Goal: Contribute content: Contribute content

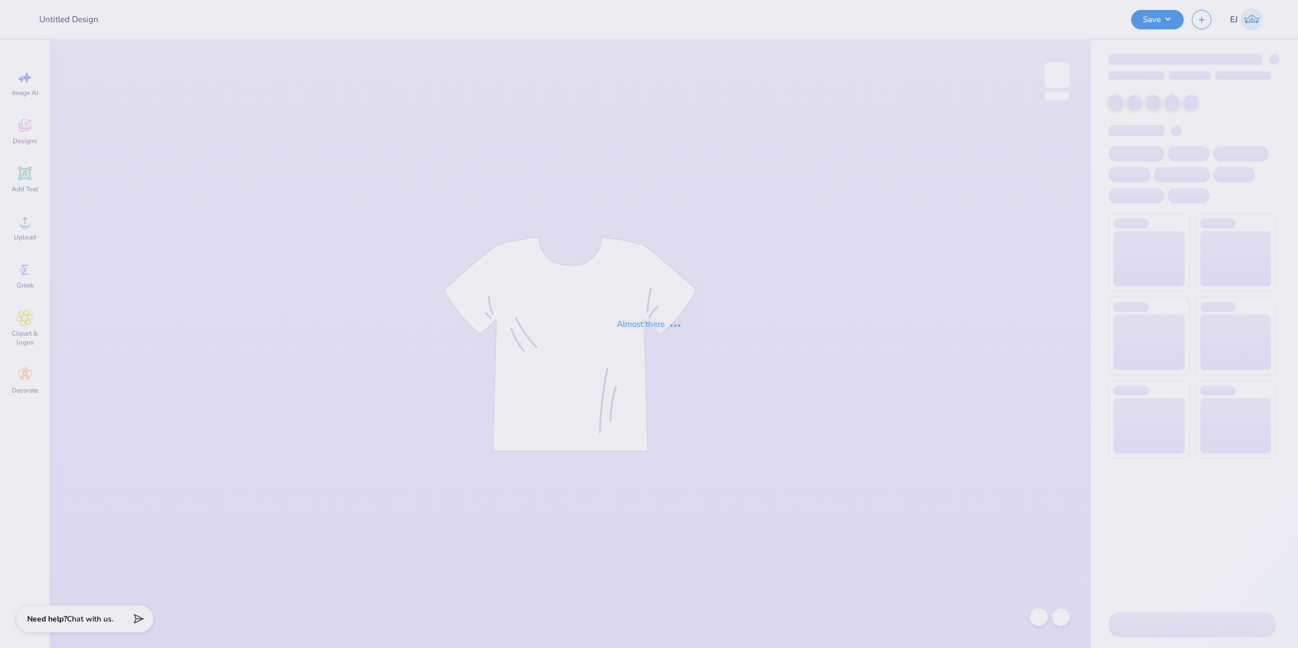
type input "UNL GPHI Parents Weekend Merch 2025"
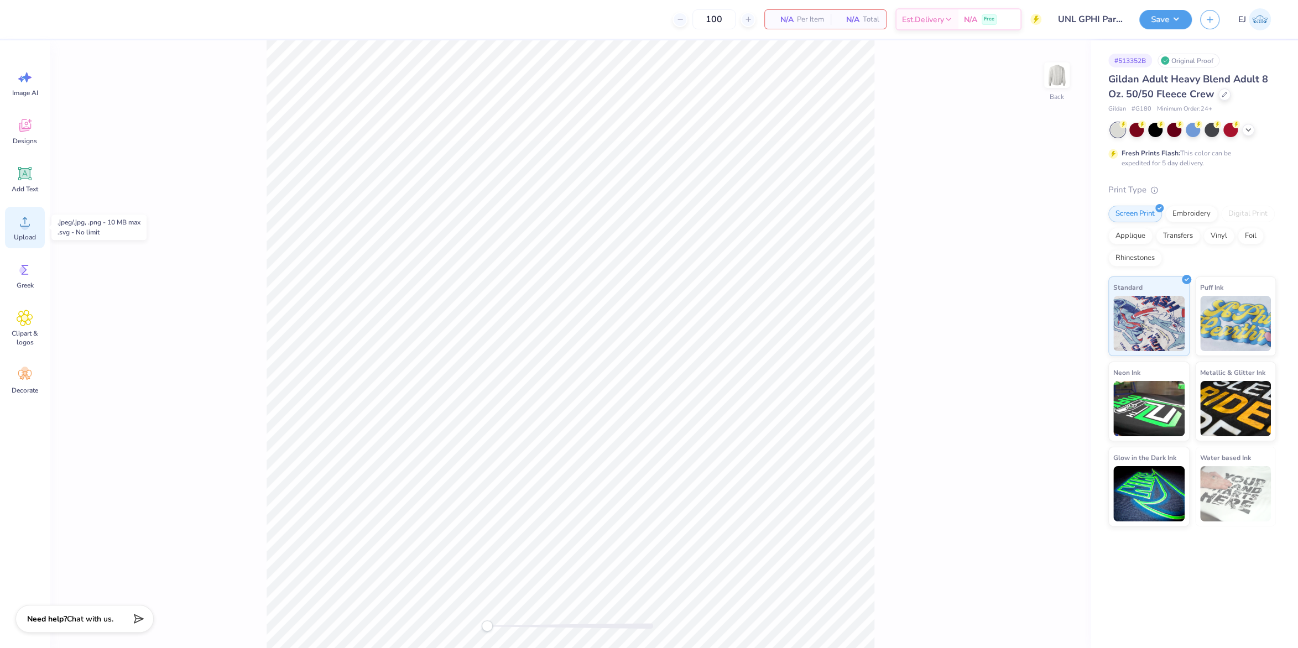
click at [25, 236] on span "Upload" at bounding box center [25, 237] width 22 height 9
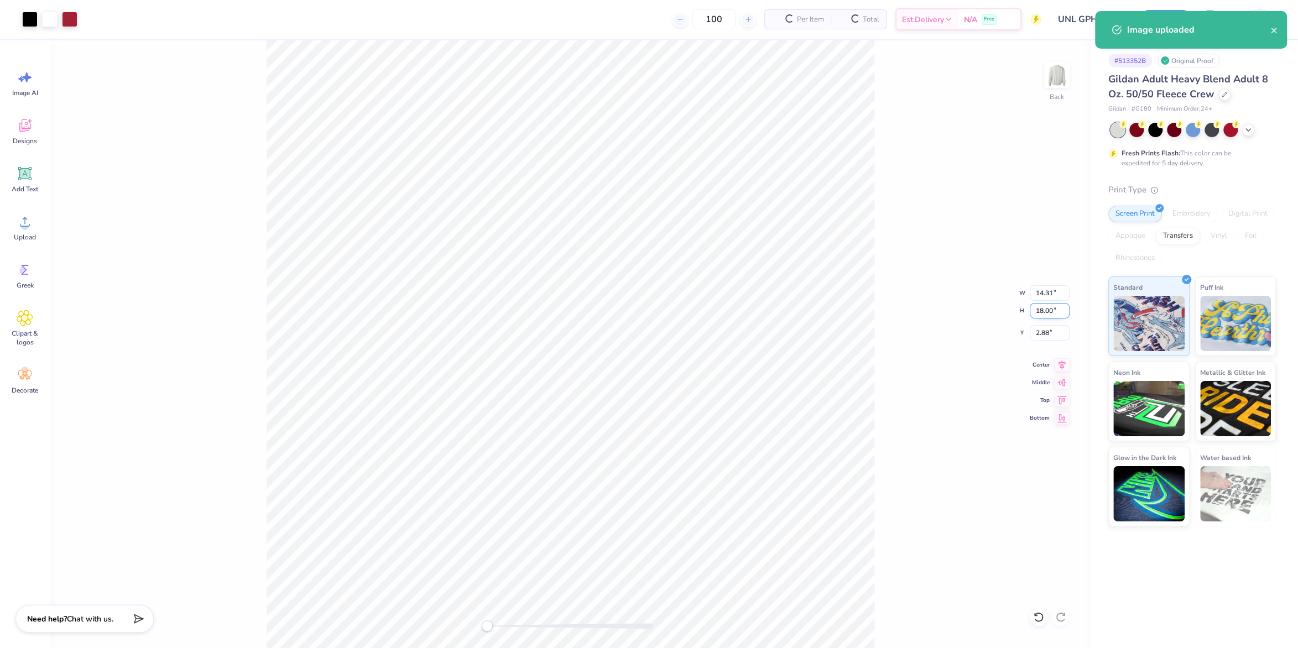
click at [1041, 308] on input "18.00" at bounding box center [1050, 310] width 40 height 15
type input "15"
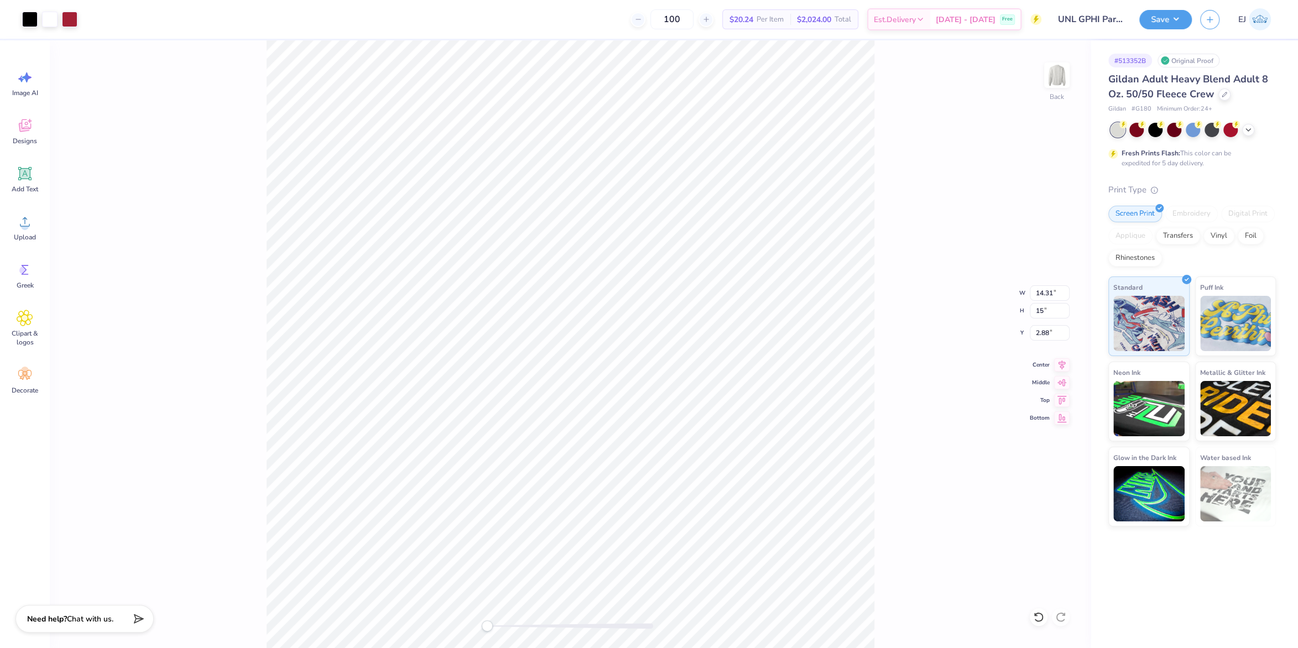
click at [922, 324] on div "Back W 14.31 14.31 " H 15 15 " Y 2.88 2.88 " Center Middle Top Bottom" at bounding box center [570, 344] width 1041 height 608
click at [382, 146] on div "Back" at bounding box center [570, 344] width 1041 height 608
click at [1030, 333] on input "5.62" at bounding box center [1050, 332] width 40 height 15
type input "3"
click at [892, 374] on div "Back W 9.94 9.94 " H 12.50 12.50 " Y 3 3 " Center Middle Top Bottom" at bounding box center [570, 344] width 1041 height 608
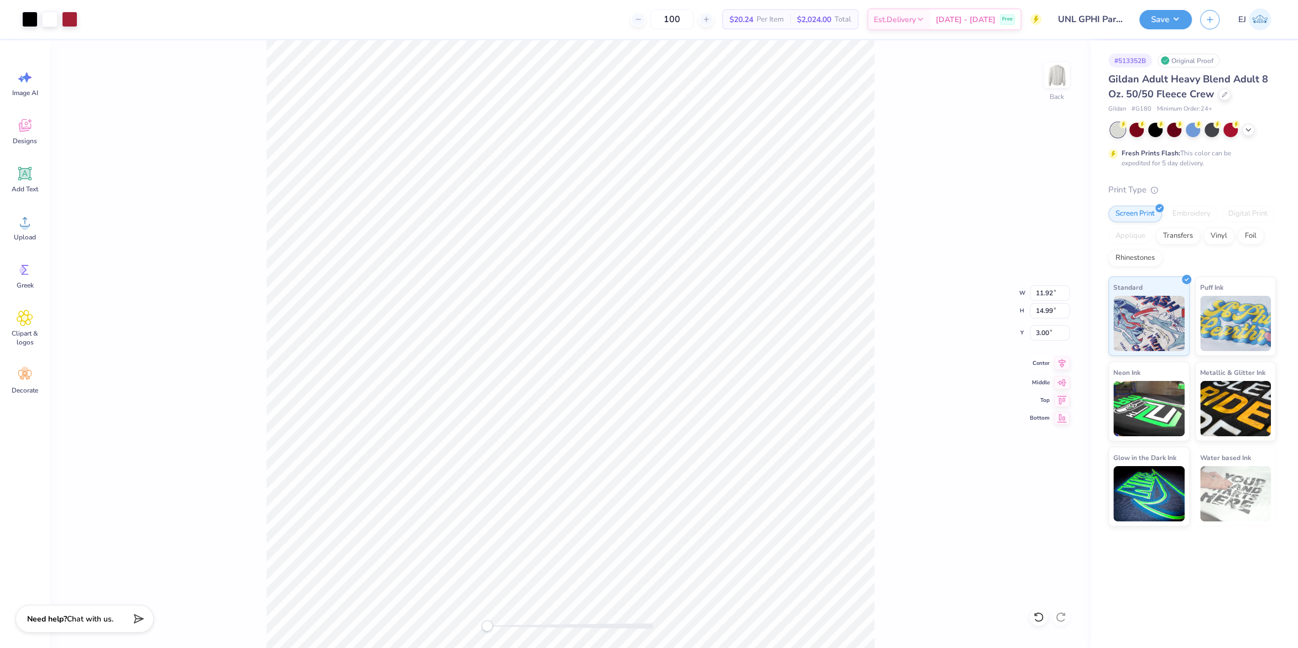
click at [1062, 368] on icon at bounding box center [1061, 363] width 7 height 9
click at [884, 397] on div "Back W 11.92 11.92 " H 14.99 14.99 " Y 3.00 3.00 " Center Middle Top Bottom" at bounding box center [570, 344] width 1041 height 608
click at [1049, 334] on input "3.00" at bounding box center [1050, 332] width 40 height 15
click at [1165, 27] on button "Save" at bounding box center [1165, 17] width 53 height 19
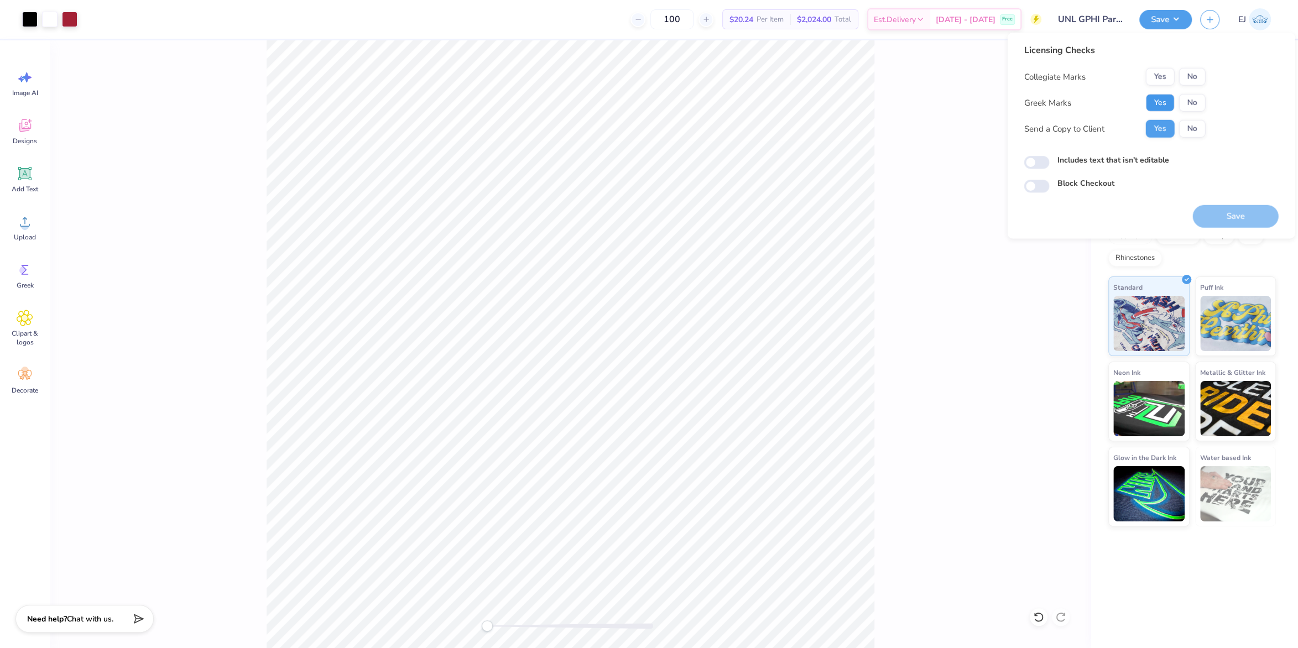
click at [1161, 98] on button "Yes" at bounding box center [1159, 103] width 29 height 18
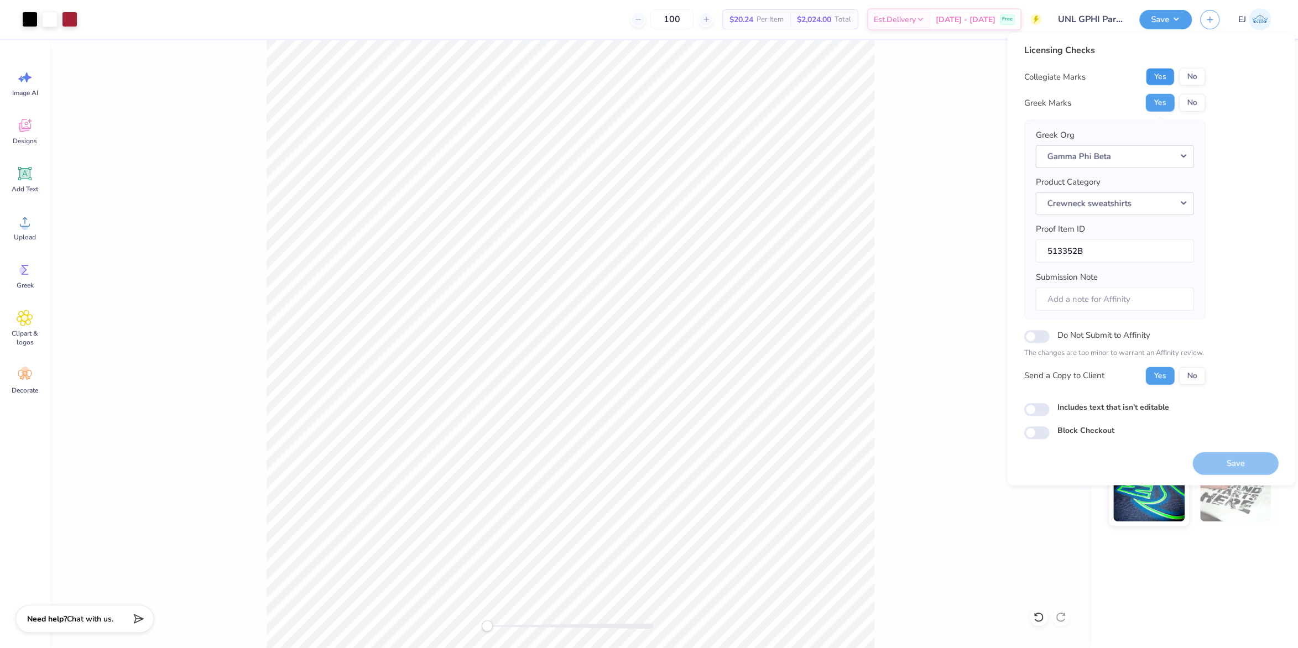
click at [1165, 78] on button "Yes" at bounding box center [1159, 77] width 29 height 18
click at [1186, 82] on button "No" at bounding box center [1191, 77] width 27 height 18
click at [1219, 458] on button "Save" at bounding box center [1235, 463] width 86 height 23
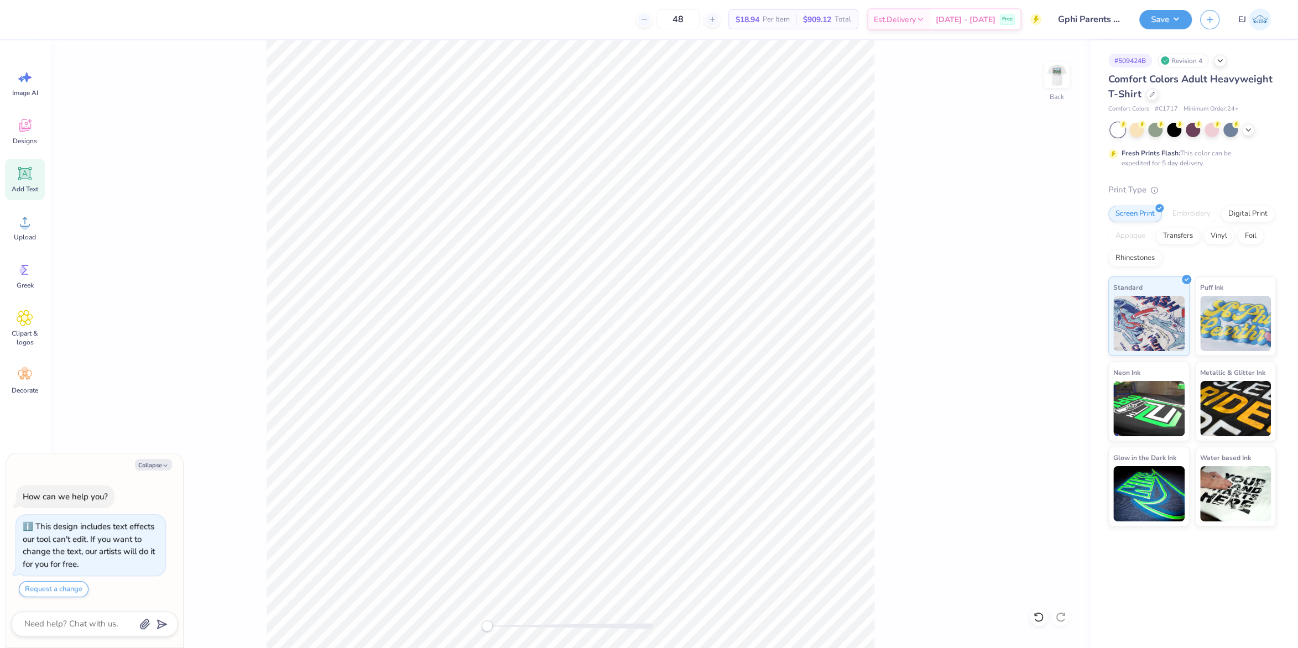
click at [30, 189] on span "Add Text" at bounding box center [25, 189] width 27 height 9
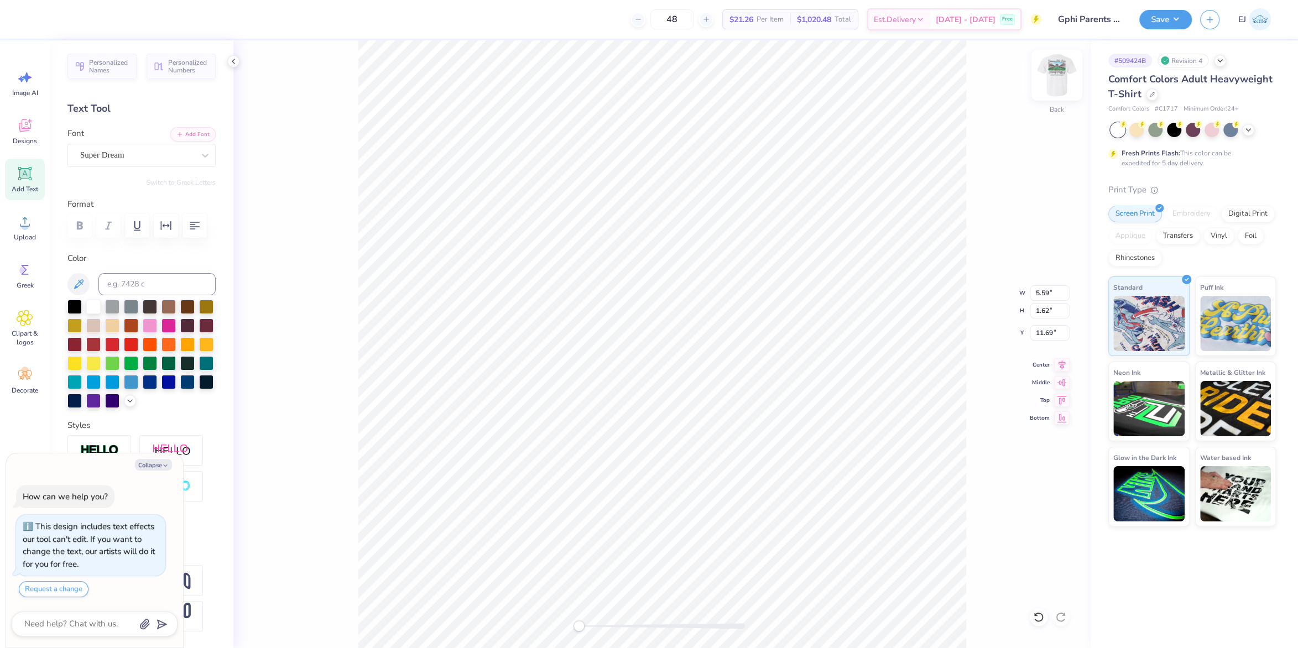
click at [1055, 76] on img at bounding box center [1057, 75] width 44 height 44
click at [1053, 68] on img at bounding box center [1057, 75] width 44 height 44
click at [80, 306] on div at bounding box center [74, 306] width 14 height 14
click at [167, 161] on div at bounding box center [137, 155] width 114 height 15
type textarea "x"
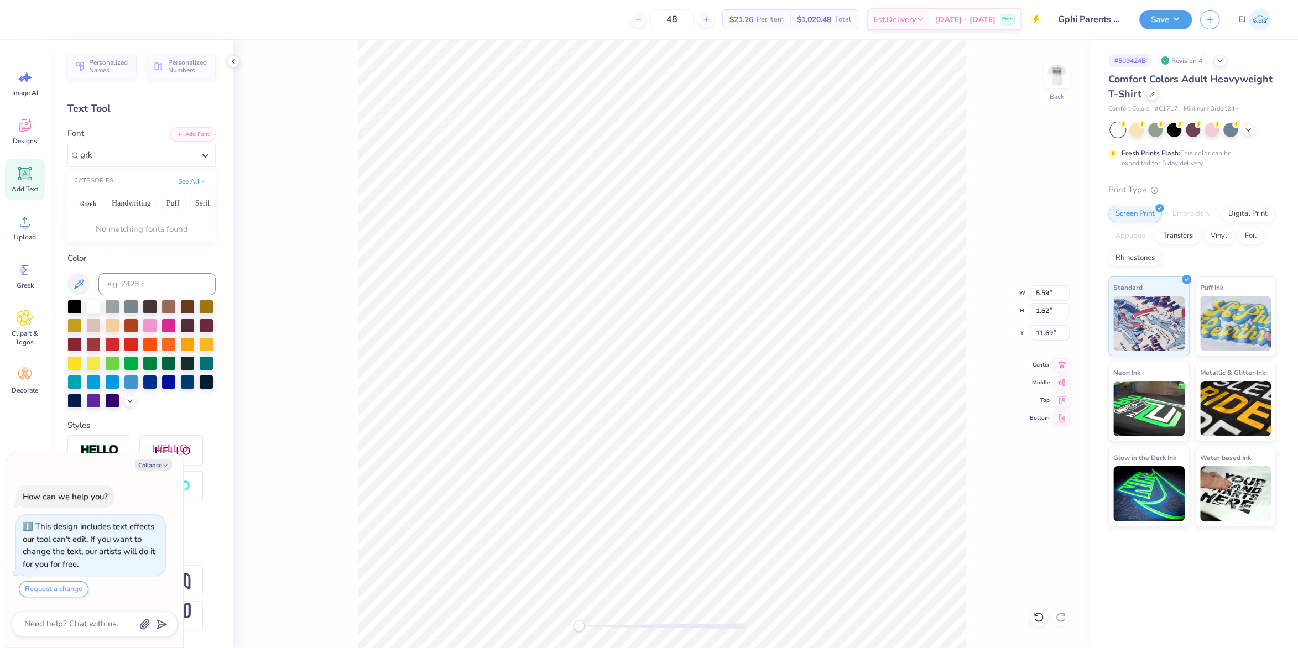
type input "grk"
type textarea "x"
click at [195, 142] on div "Font 0 results available for search term grk. Use Up and Down to choose options…" at bounding box center [141, 147] width 148 height 40
click at [198, 136] on button "Add Font" at bounding box center [192, 133] width 45 height 14
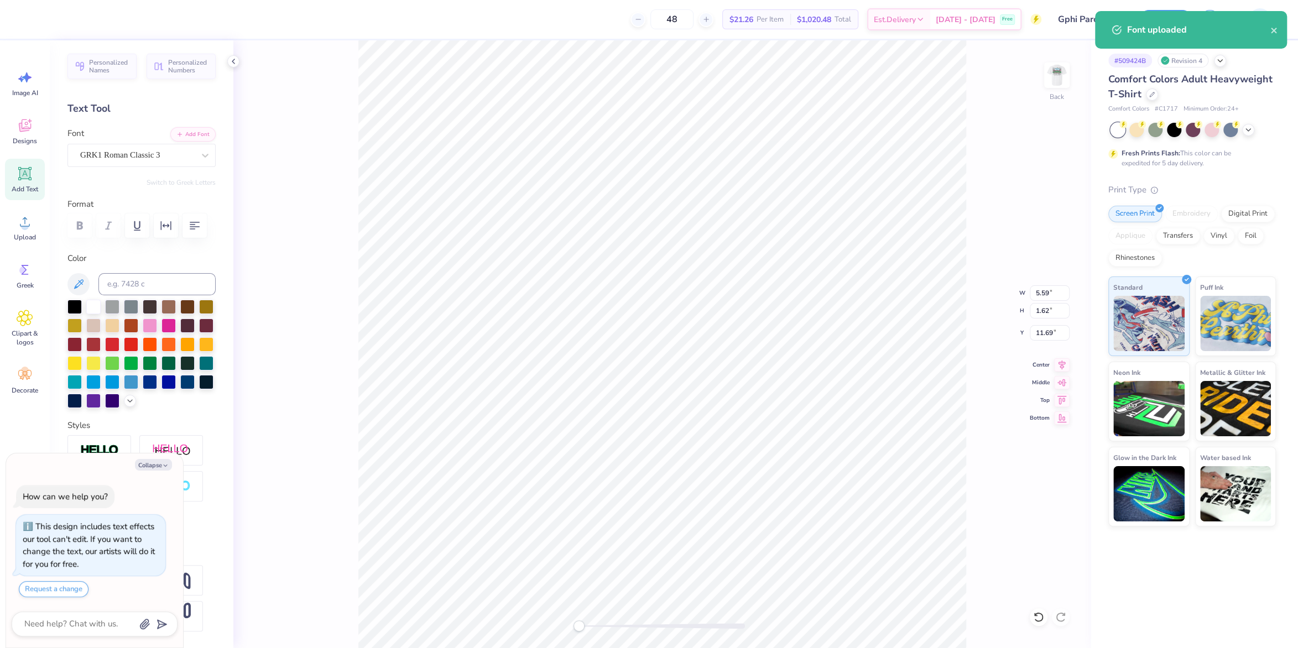
type textarea "x"
type textarea "d"
type textarea "x"
type textarea "G"
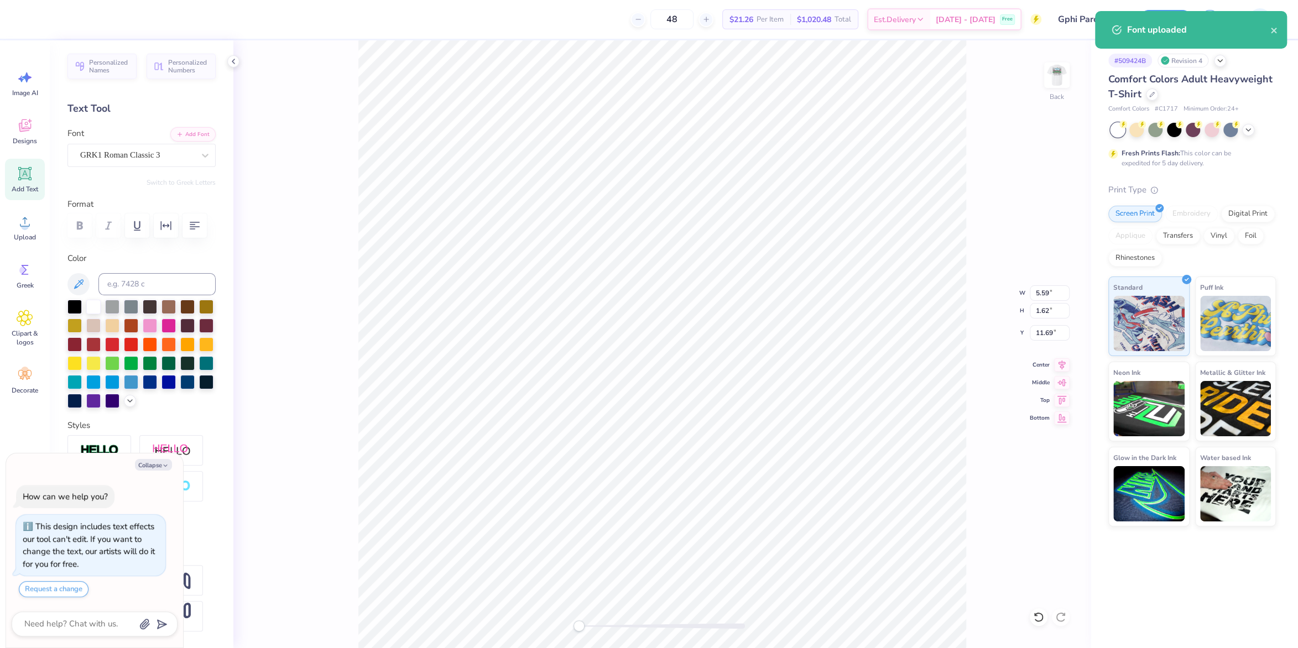
type textarea "x"
type textarea "GF"
type textarea "x"
type textarea "GFB"
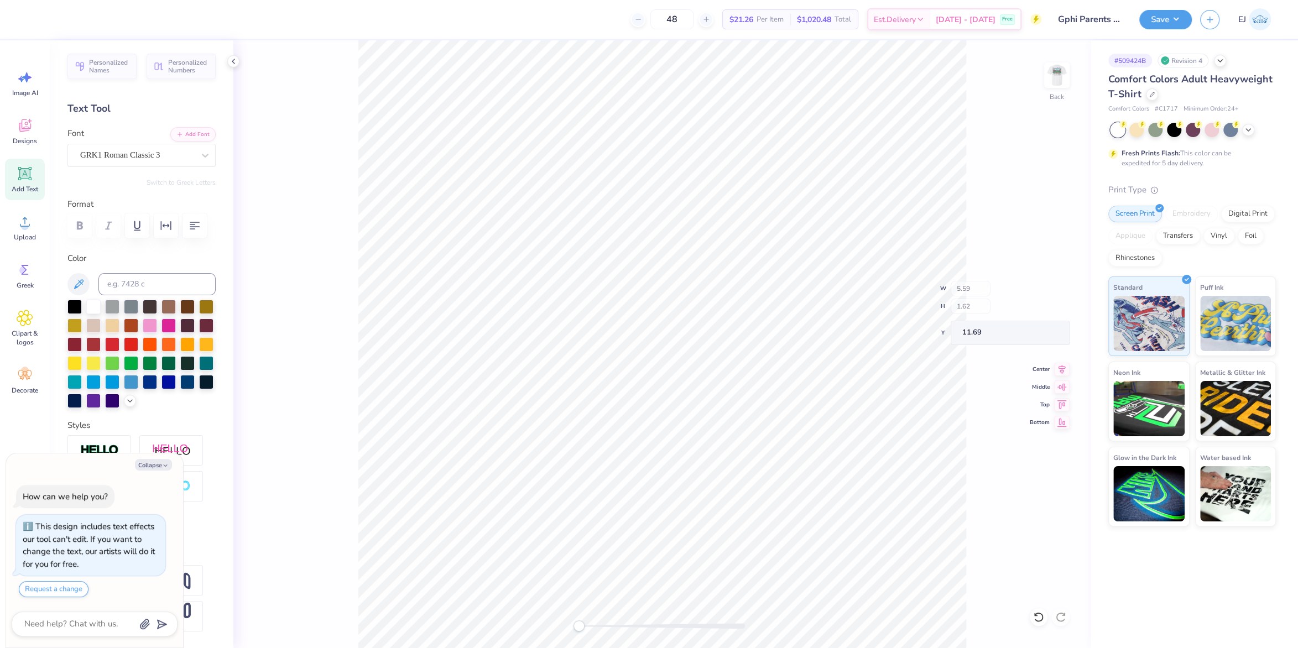
type textarea "x"
click at [205, 137] on button "Add Font" at bounding box center [192, 133] width 45 height 14
click at [107, 154] on div "GRK1 Roman Classic 3" at bounding box center [137, 155] width 116 height 17
type textarea "x"
type input "K"
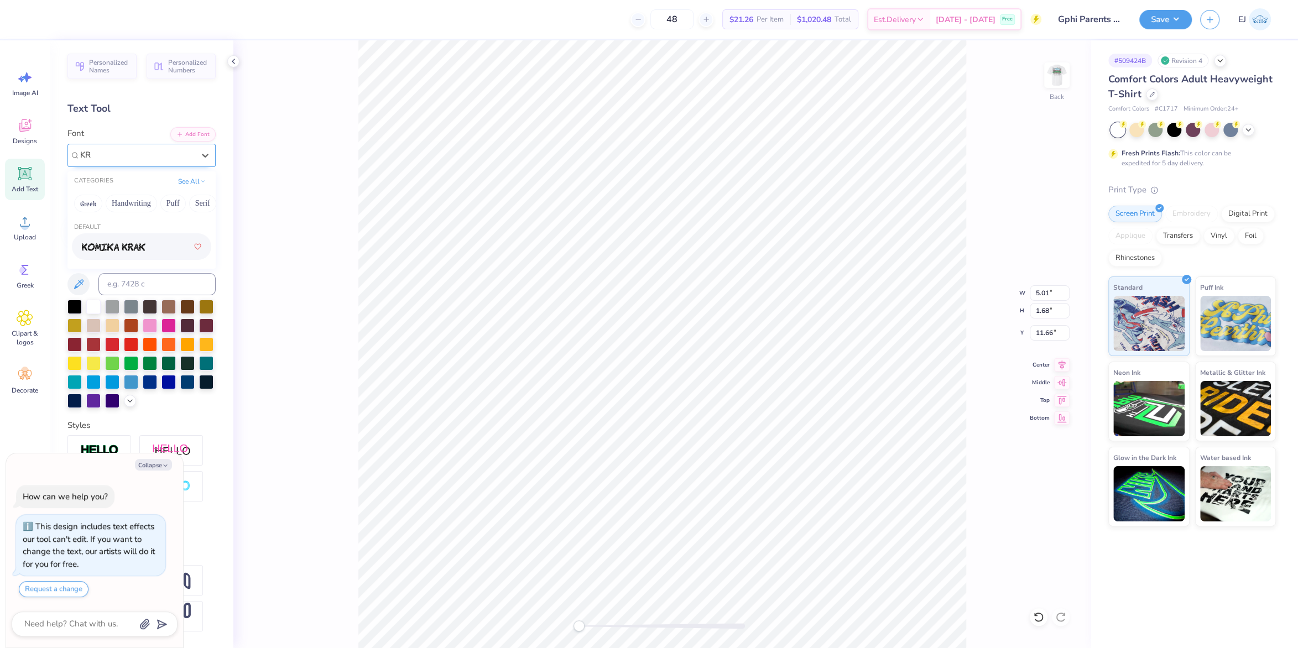
type input "K"
click at [184, 152] on div "Add Font Font GRK1 Roman Classic 3" at bounding box center [141, 147] width 148 height 40
click at [186, 134] on button "Add Font" at bounding box center [192, 133] width 45 height 14
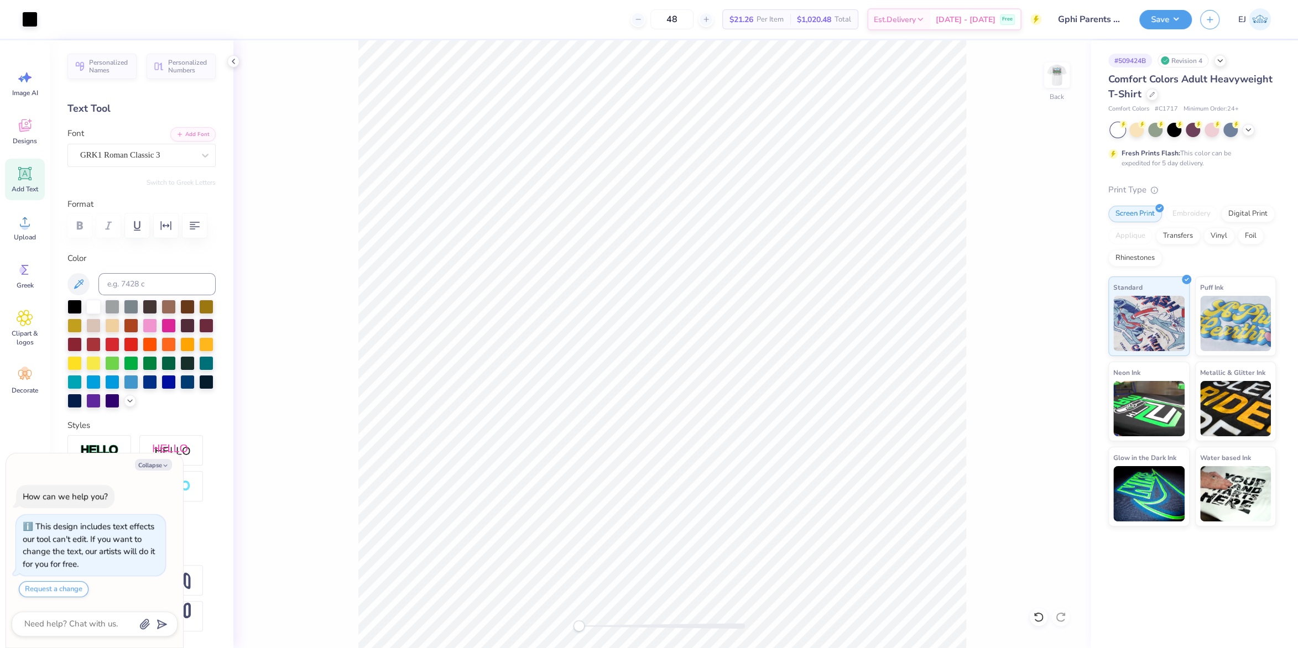
click at [23, 171] on icon at bounding box center [25, 174] width 11 height 11
click at [70, 299] on div "Color" at bounding box center [141, 330] width 148 height 156
click at [73, 309] on div at bounding box center [74, 306] width 14 height 14
drag, startPoint x: 196, startPoint y: 139, endPoint x: 188, endPoint y: 148, distance: 12.1
click at [194, 147] on div "Add Font Font Super Dream" at bounding box center [141, 147] width 148 height 40
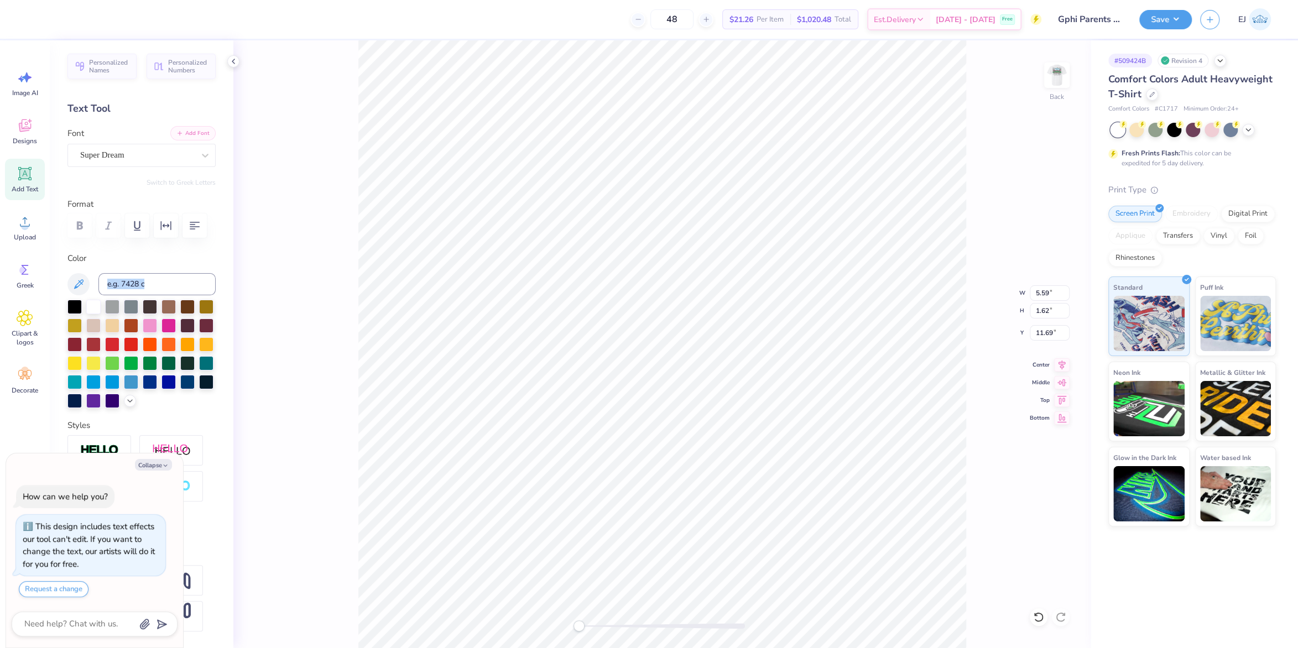
click at [179, 137] on button "Add Font" at bounding box center [192, 133] width 45 height 14
type textarea "x"
type textarea "FTEXT"
type textarea "x"
type textarea "F"
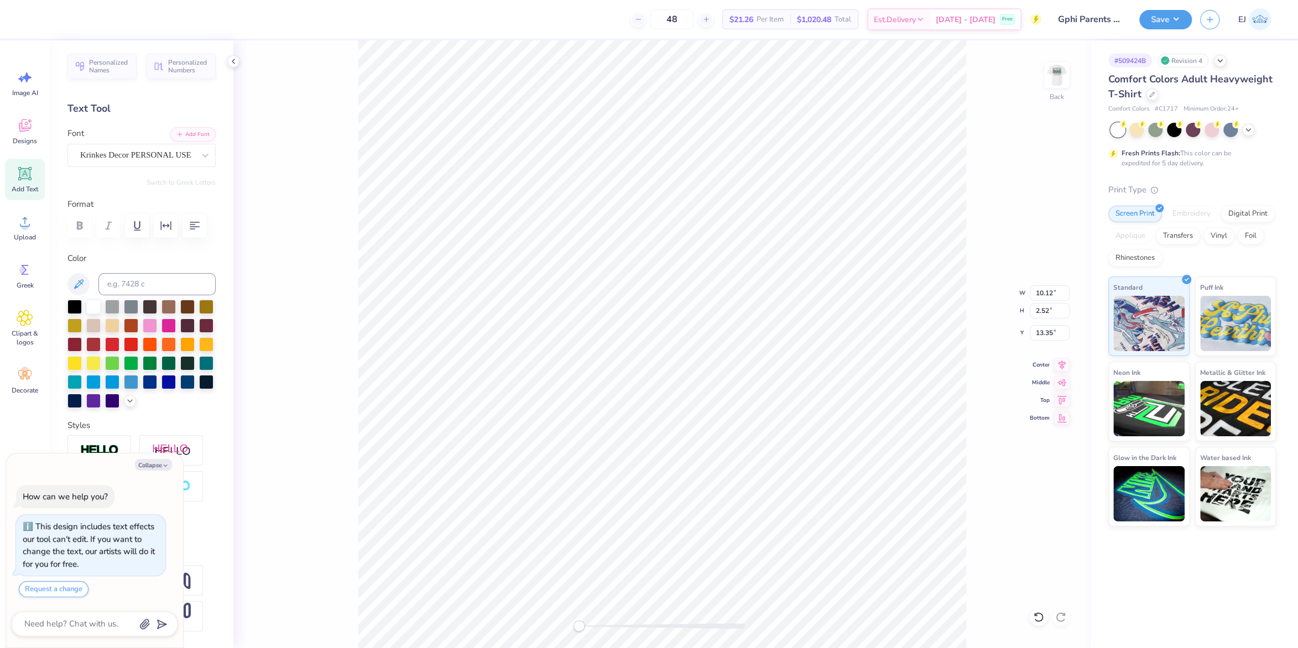
type textarea "x"
type textarea "Fam"
type textarea "x"
type textarea "Famm"
type textarea "x"
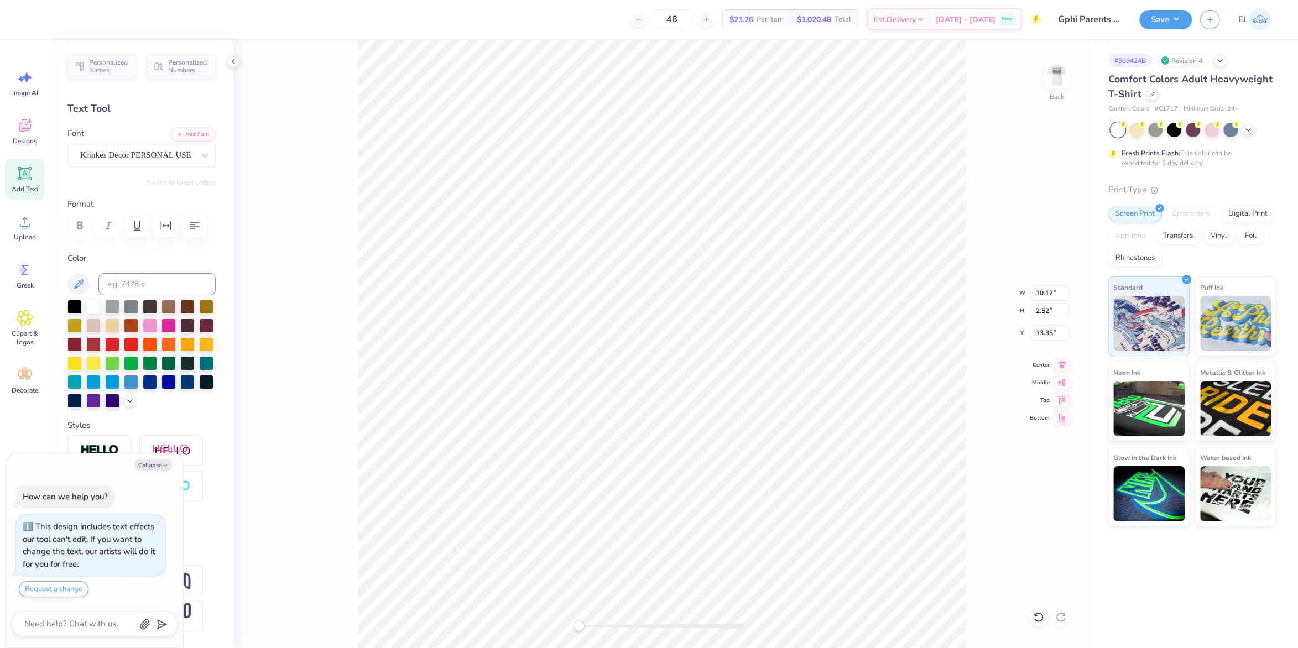
type textarea "Fammi"
type textarea "x"
type textarea "Famm"
type textarea "x"
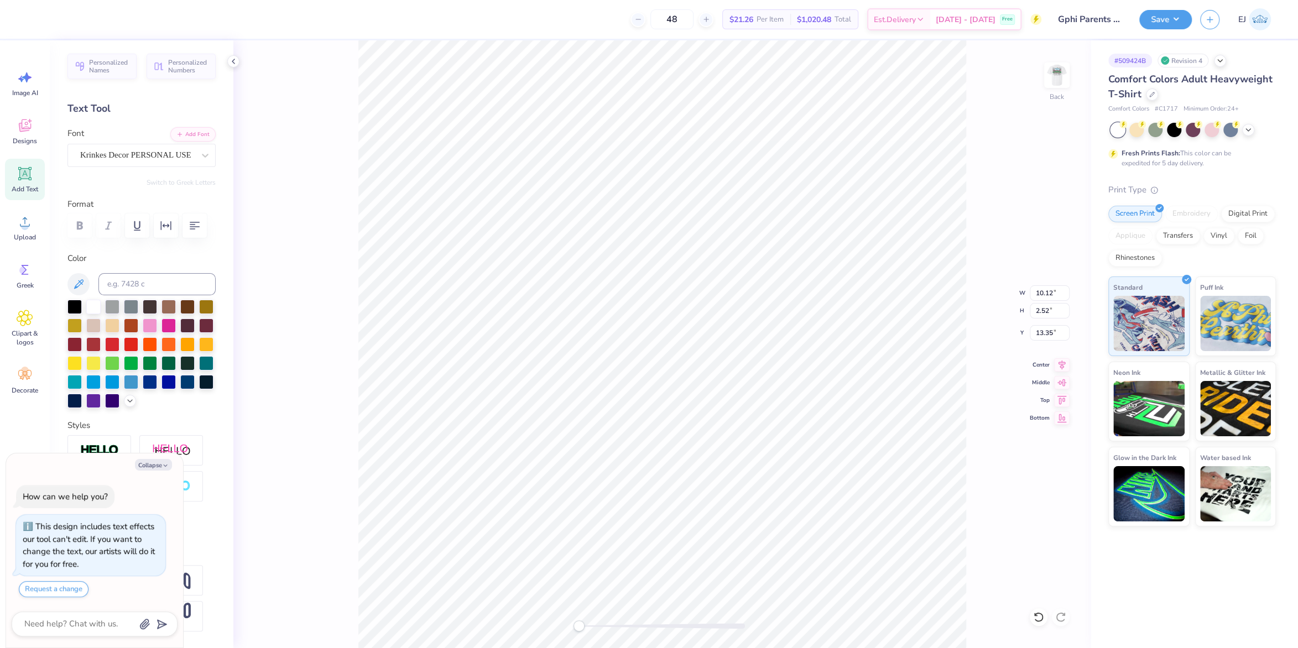
type textarea "Fam"
type textarea "x"
type textarea "Fami"
type textarea "x"
type textarea "Family"
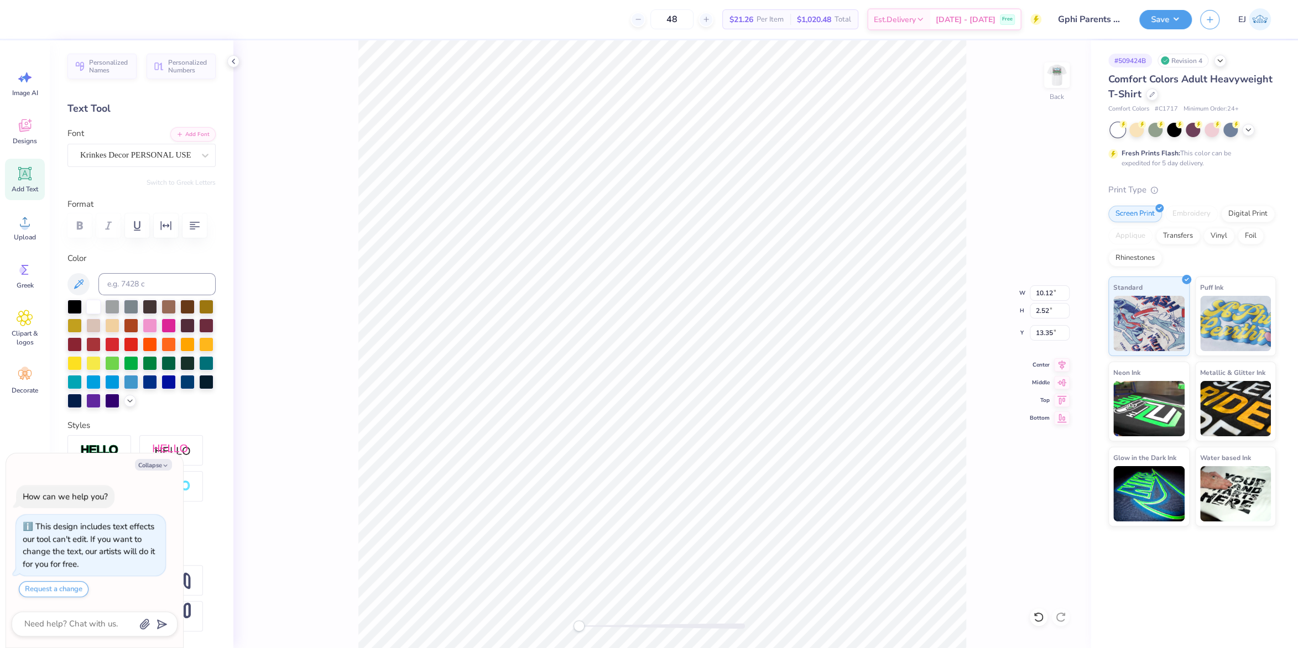
scroll to position [0, 0]
type textarea "x"
type input "13.74"
type textarea "x"
type textarea "W"
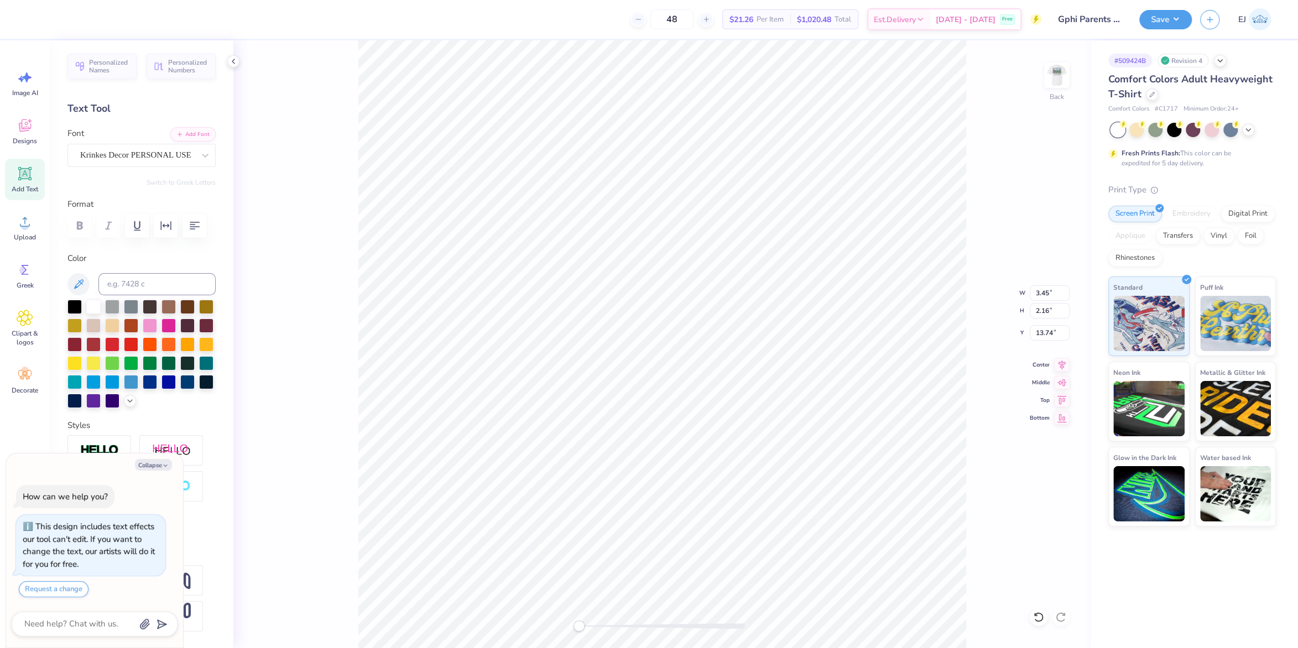
type textarea "x"
type textarea "We"
type textarea "x"
type textarea "Wee"
type textarea "x"
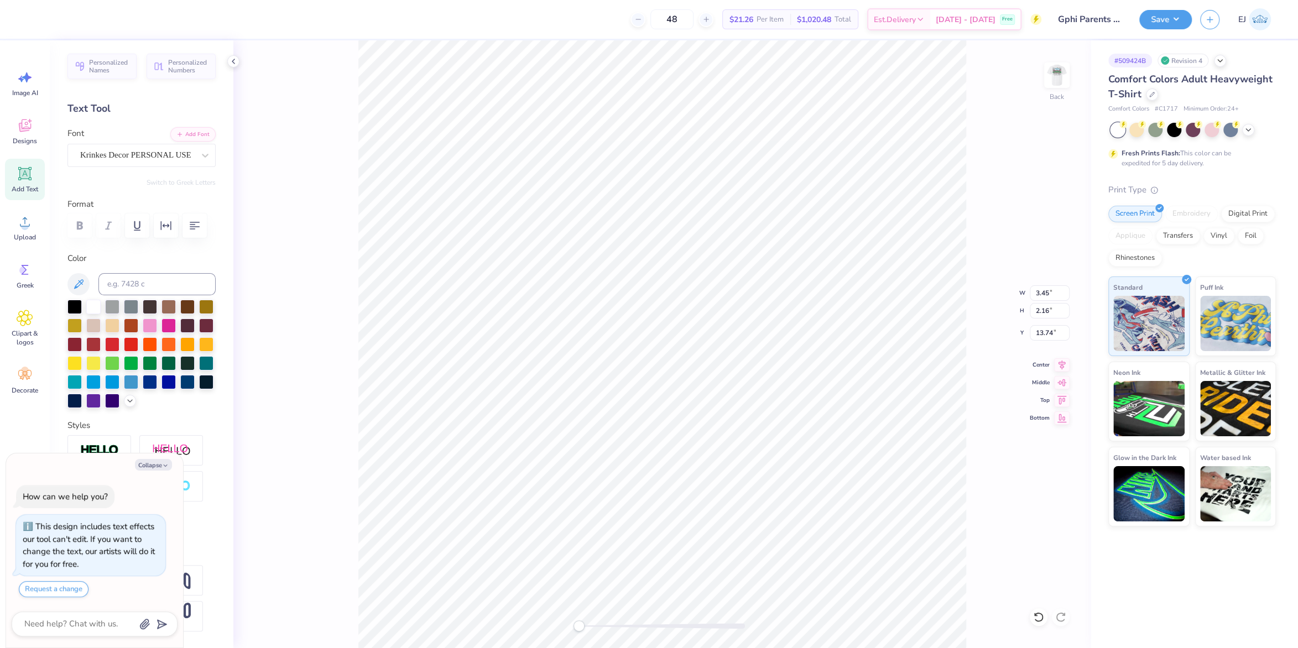
type textarea "Week"
type textarea "x"
type textarea "Weeke"
type textarea "x"
type textarea "Weekendf"
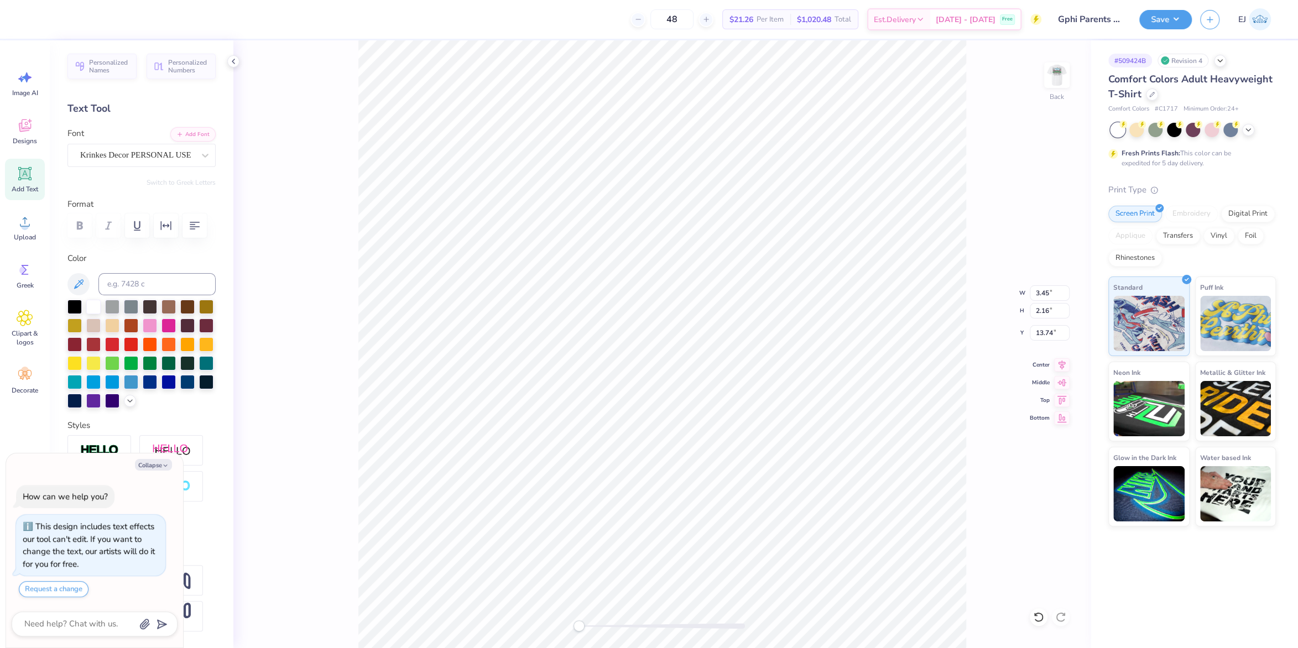
type textarea "x"
type textarea "Weekend"
type textarea "x"
type input "5.40"
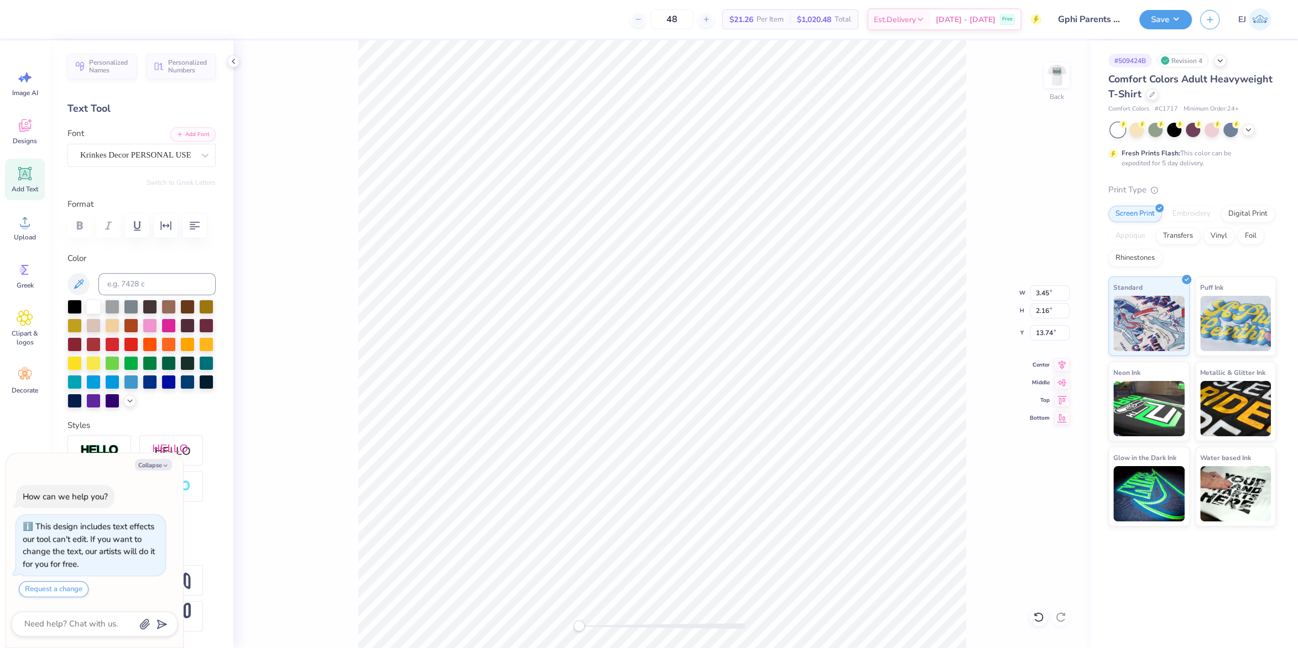
type input "3.14"
type textarea "x"
type input "3.84"
type input "2.24"
type input "14.45"
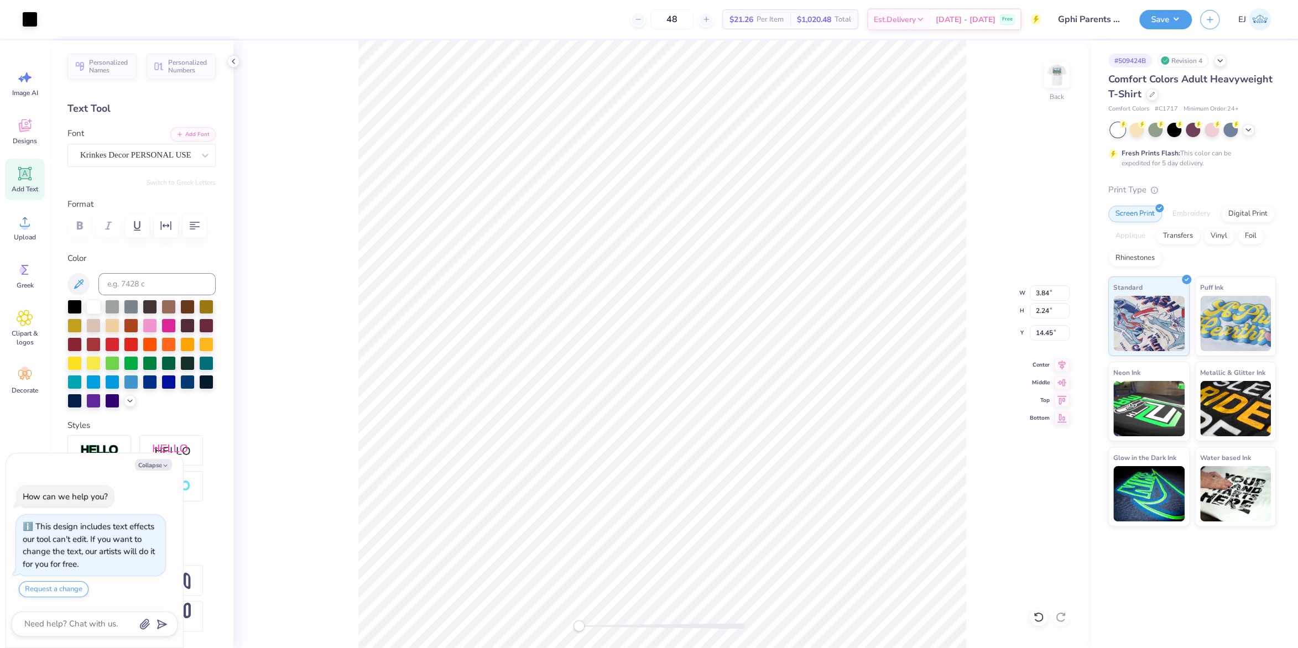
type textarea "x"
type input "13.51"
type textarea "x"
type input "5.46"
type input "3.18"
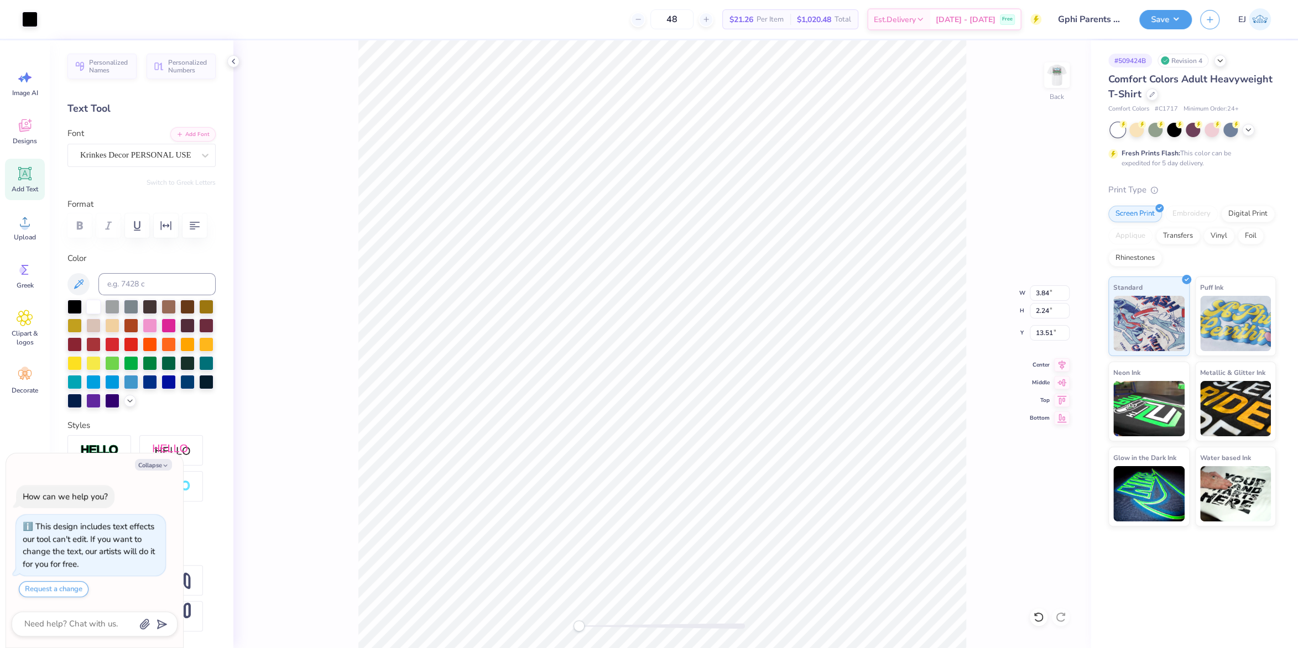
type input "13.44"
type textarea "x"
type input "4.43"
type input "2.58"
type textarea "x"
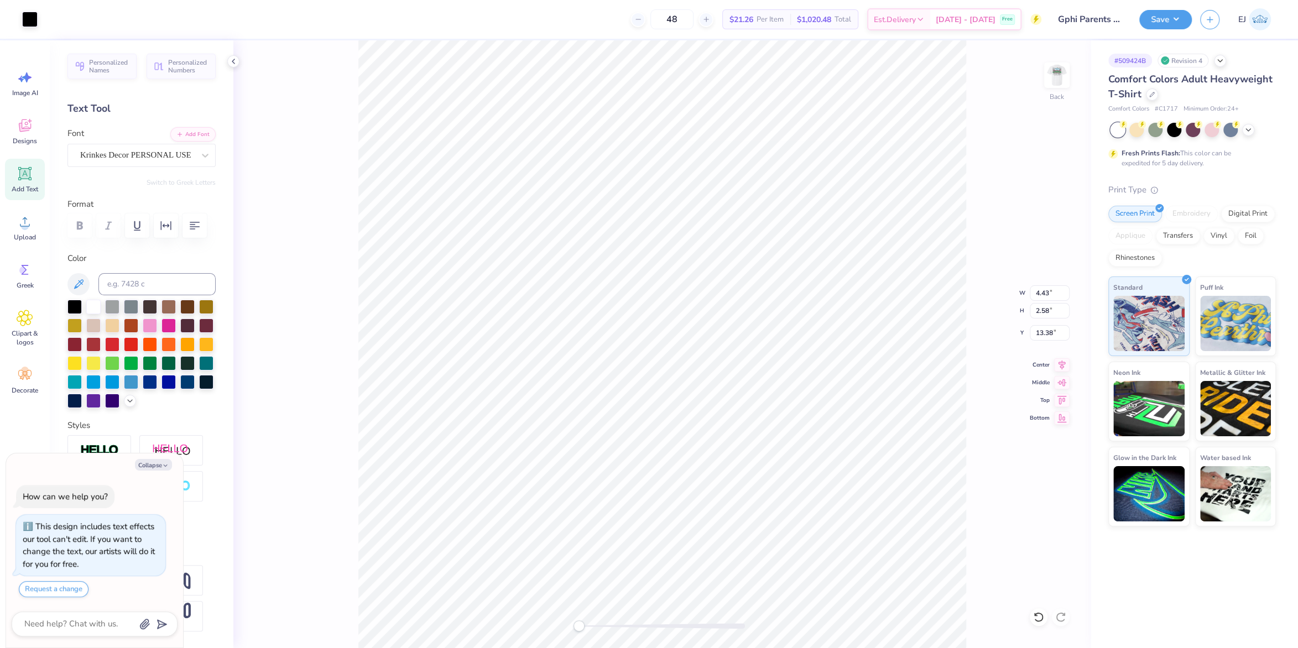
type input "5.78"
type input "3.36"
type input "13.33"
type textarea "x"
type input "5.73"
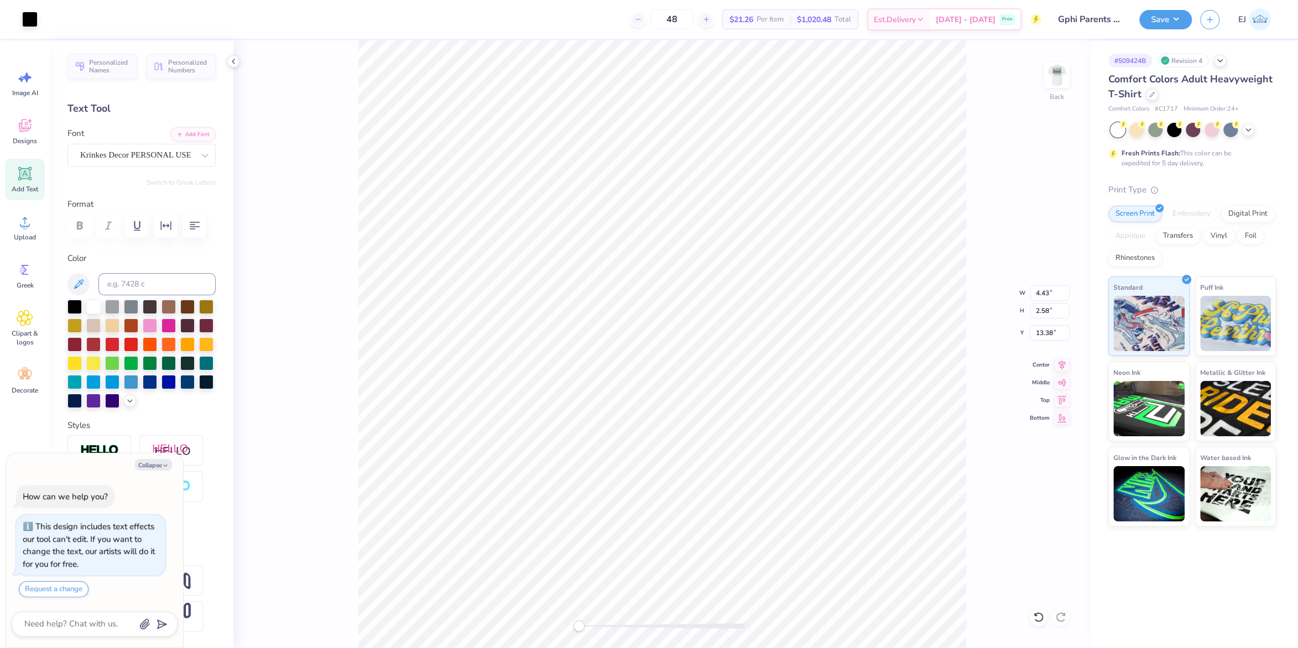
type input "3.33"
type input "13.33"
type textarea "x"
type input "4.43"
type input "2.58"
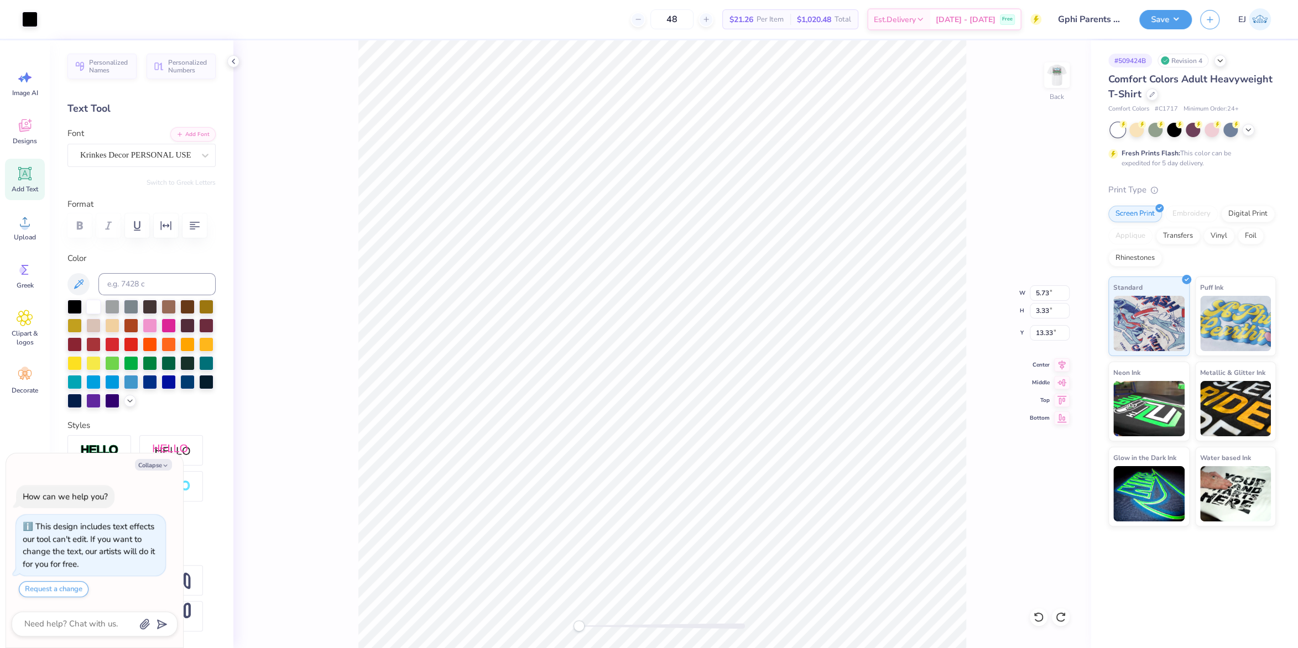
type input "13.38"
type textarea "x"
type input "4.43"
type input "2.58"
type input "13.38"
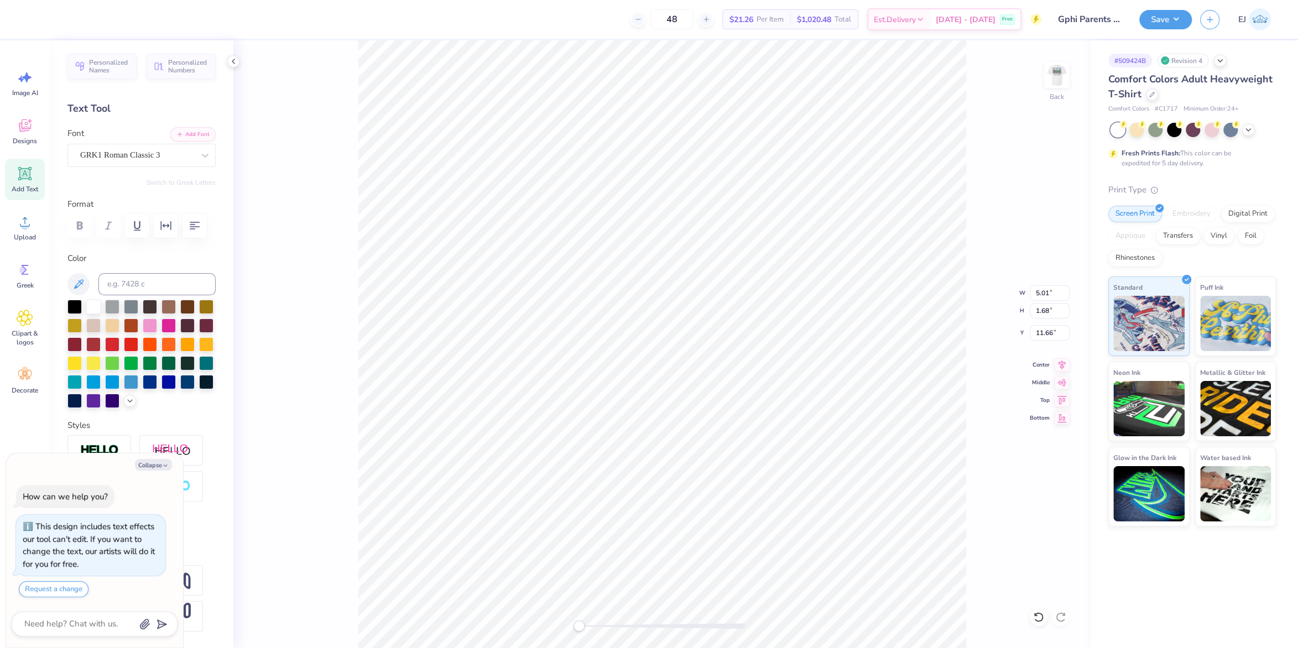
type textarea "x"
type textarea "2"
type textarea "x"
type textarea "20"
type textarea "x"
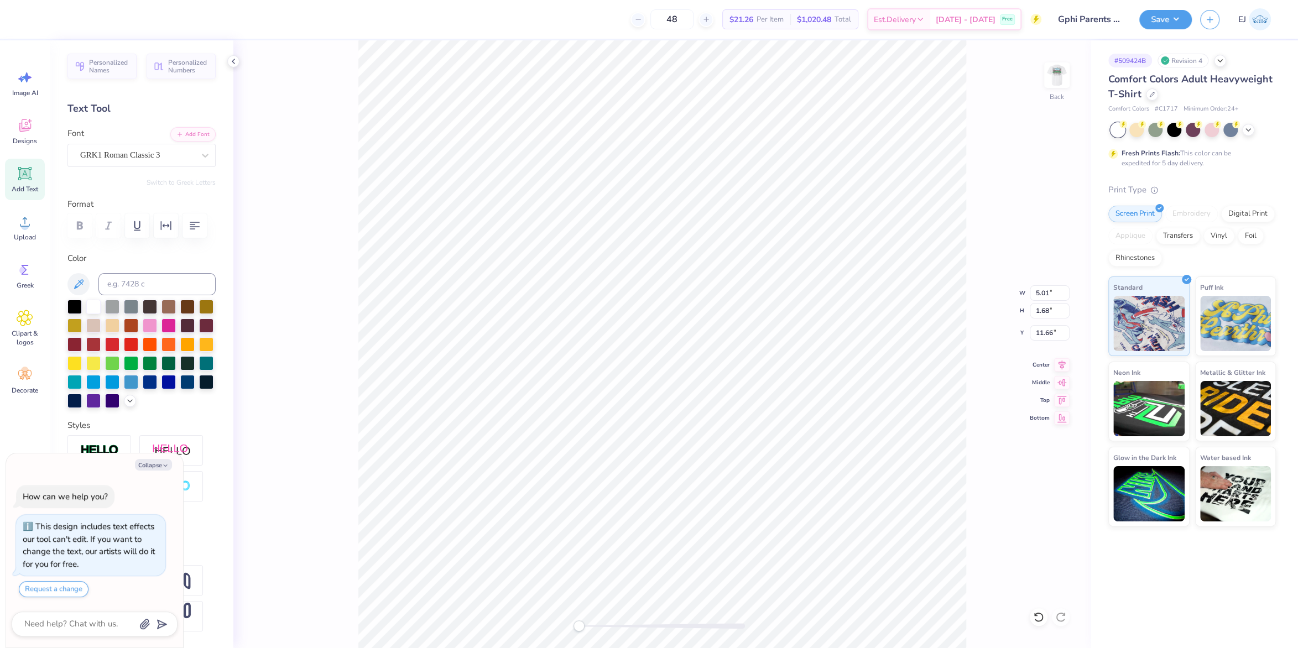
type textarea "202"
type textarea "x"
type textarea "2025"
type textarea "x"
type input "3.88"
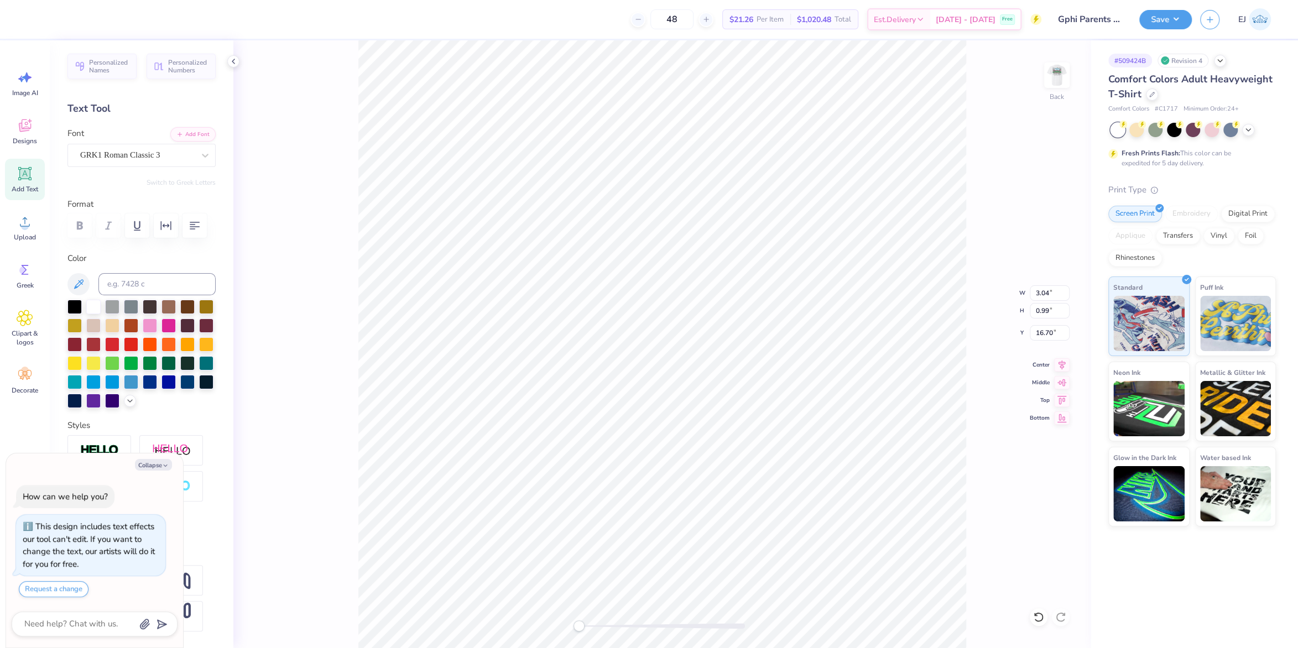
type input "2.25"
type input "13.72"
type textarea "x"
type input "2.83"
type input "1.78"
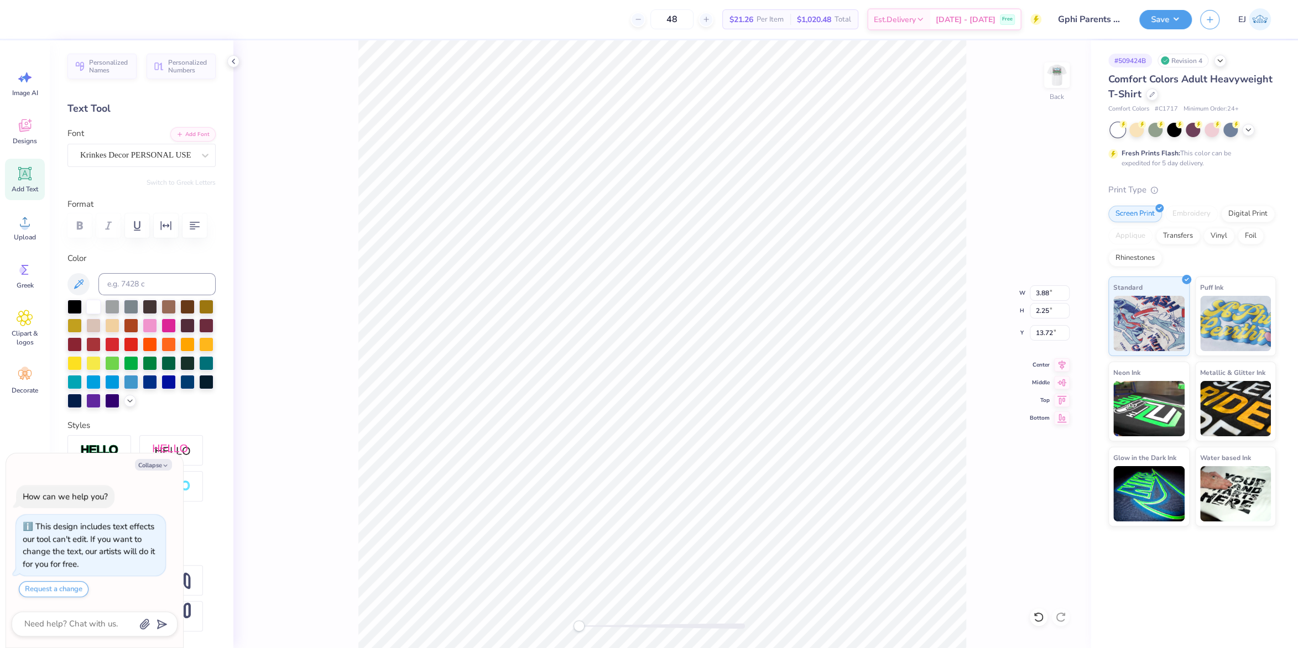
type input "13.38"
drag, startPoint x: 1054, startPoint y: 366, endPoint x: 1042, endPoint y: 369, distance: 12.6
click at [1055, 366] on div "Center" at bounding box center [1050, 363] width 40 height 13
type textarea "x"
type input "3.36"
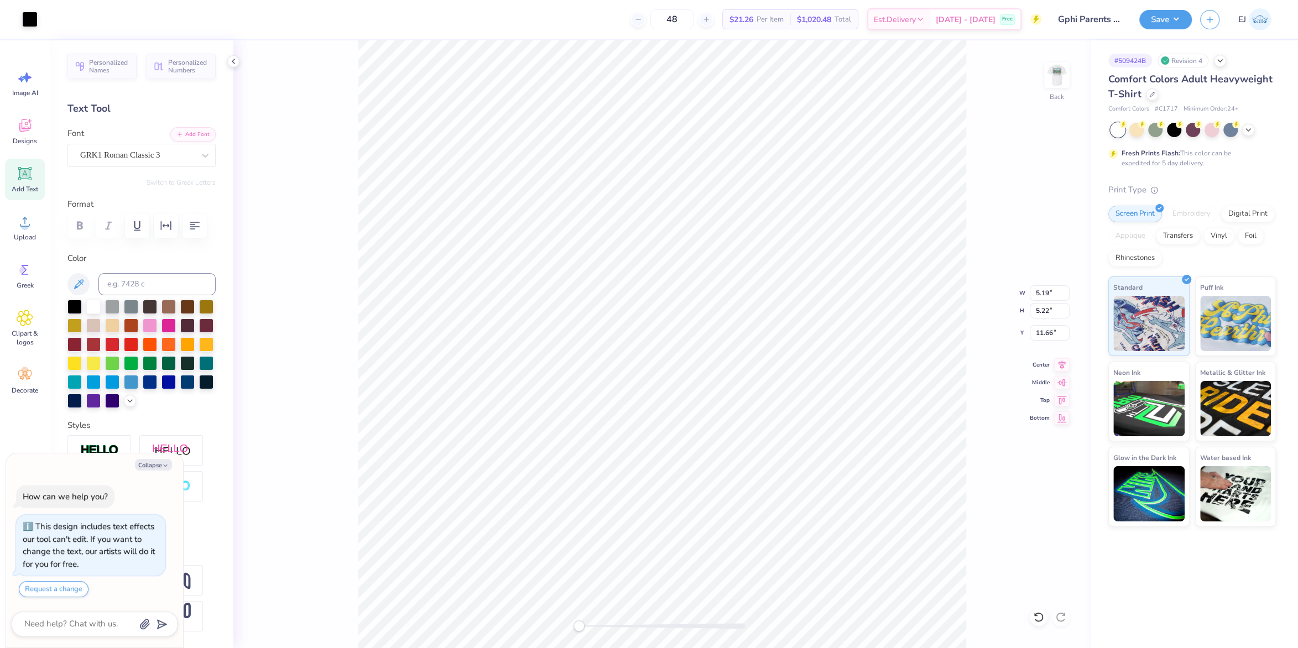
type input "3.76"
type input "11.81"
type textarea "x"
type input "5.19"
type input "5.22"
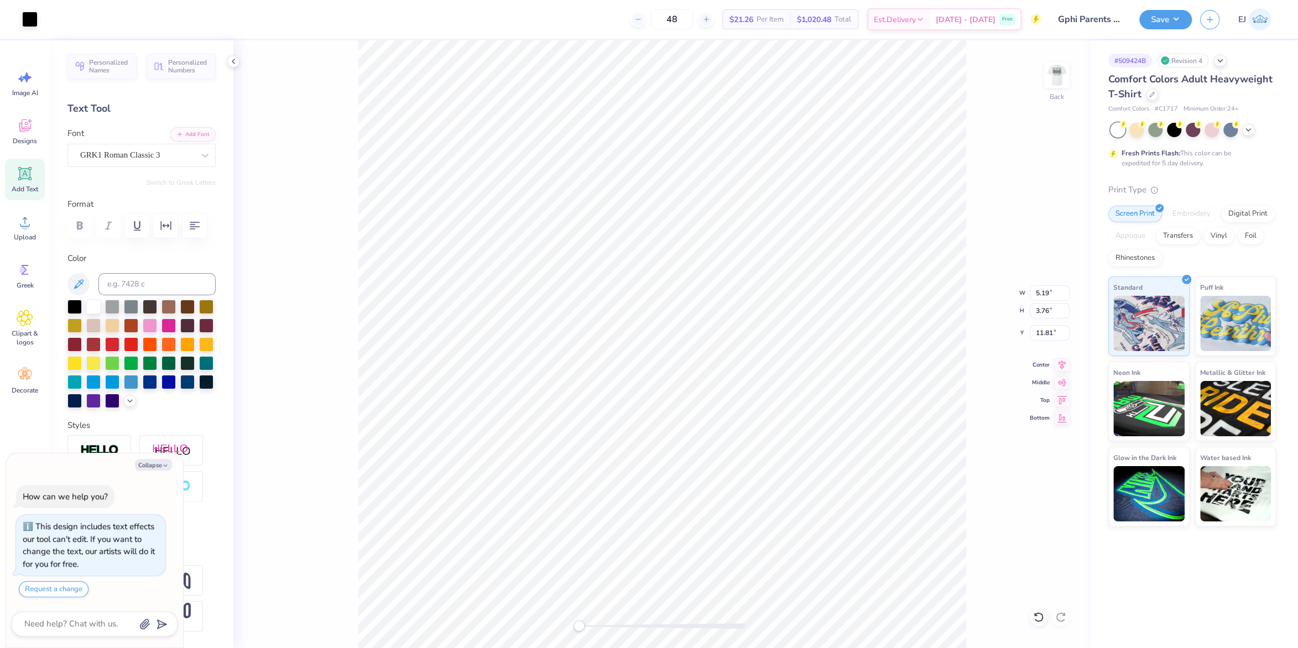
type input "11.66"
type textarea "x"
type input "3.00"
type textarea "x"
type input "3.85"
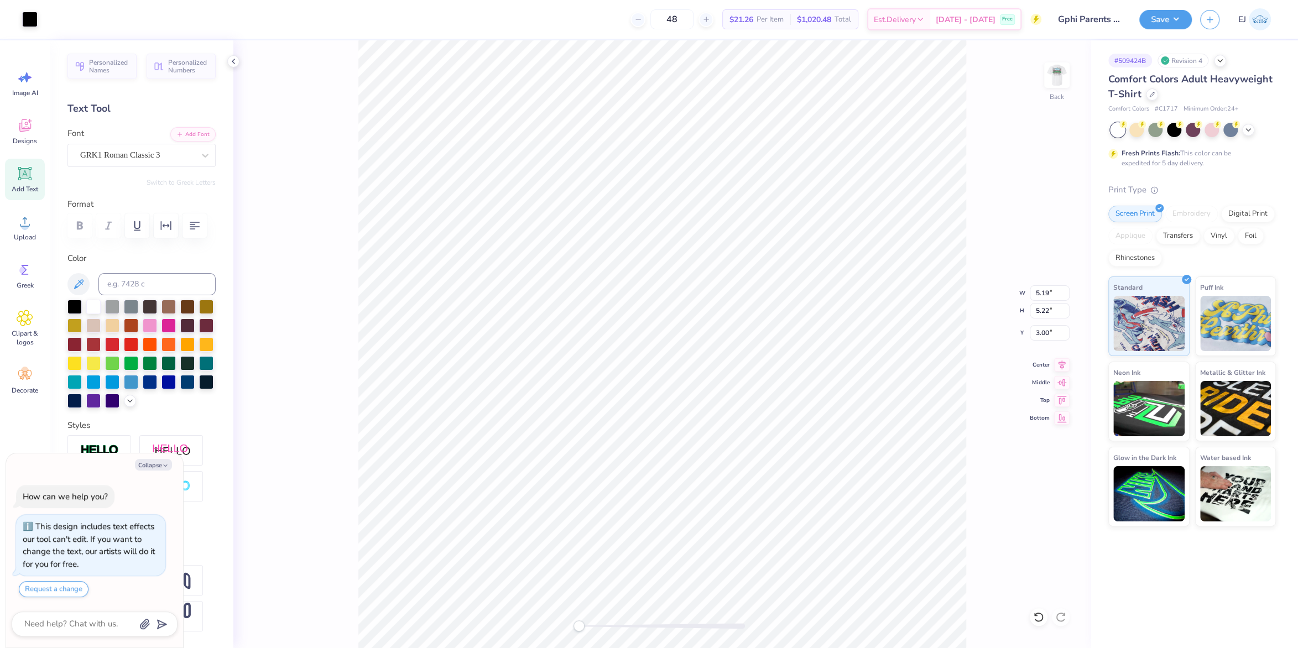
type input "4.16"
type input "3.12"
type textarea "x"
type input "3.19"
type textarea "x"
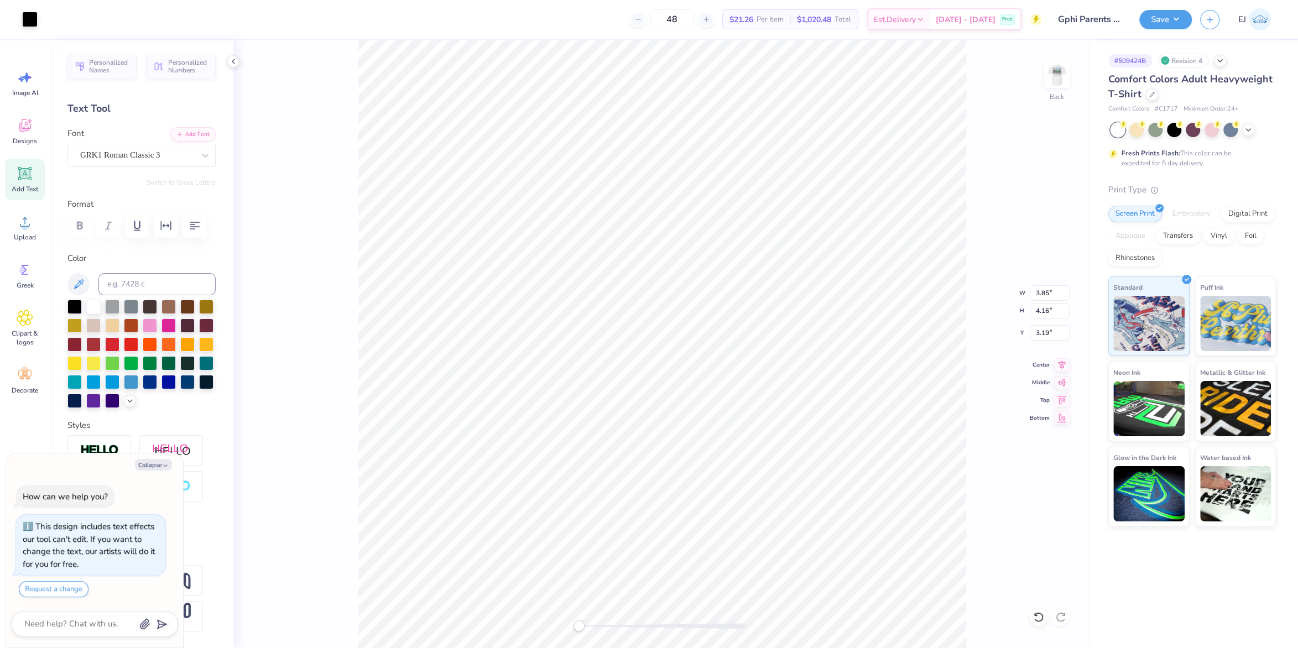
type input "3.00"
type textarea "x"
type input "3.55"
type input "3.91"
type input "3.03"
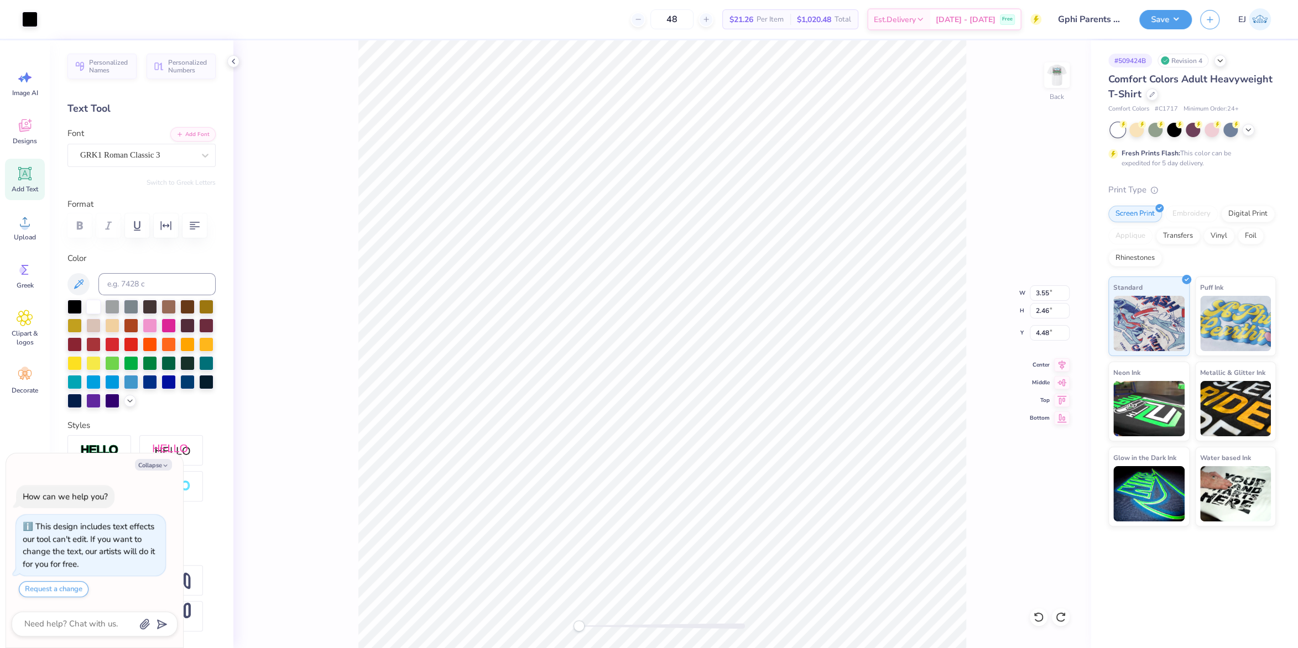
type textarea "x"
type input "4.31"
type input "2.78"
type input "4.44"
type textarea "x"
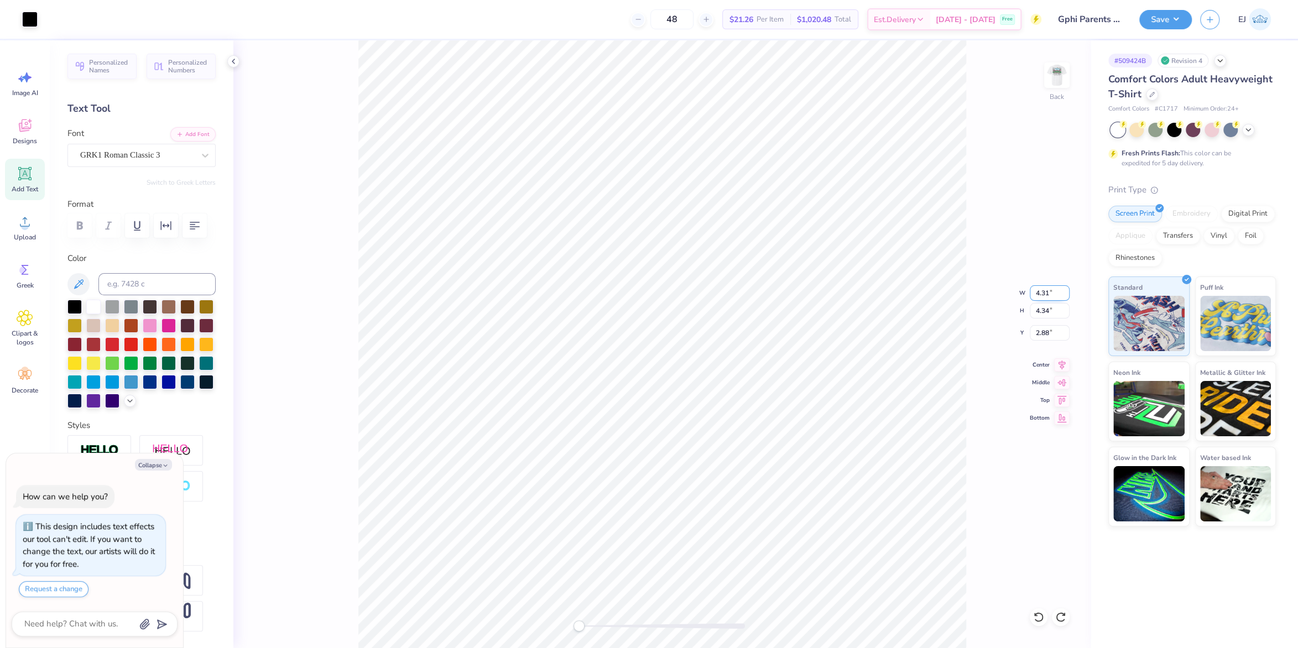
click at [1052, 294] on input "4.31" at bounding box center [1050, 292] width 40 height 15
type input "4"
type textarea "x"
type input "3.82"
type input "3.96"
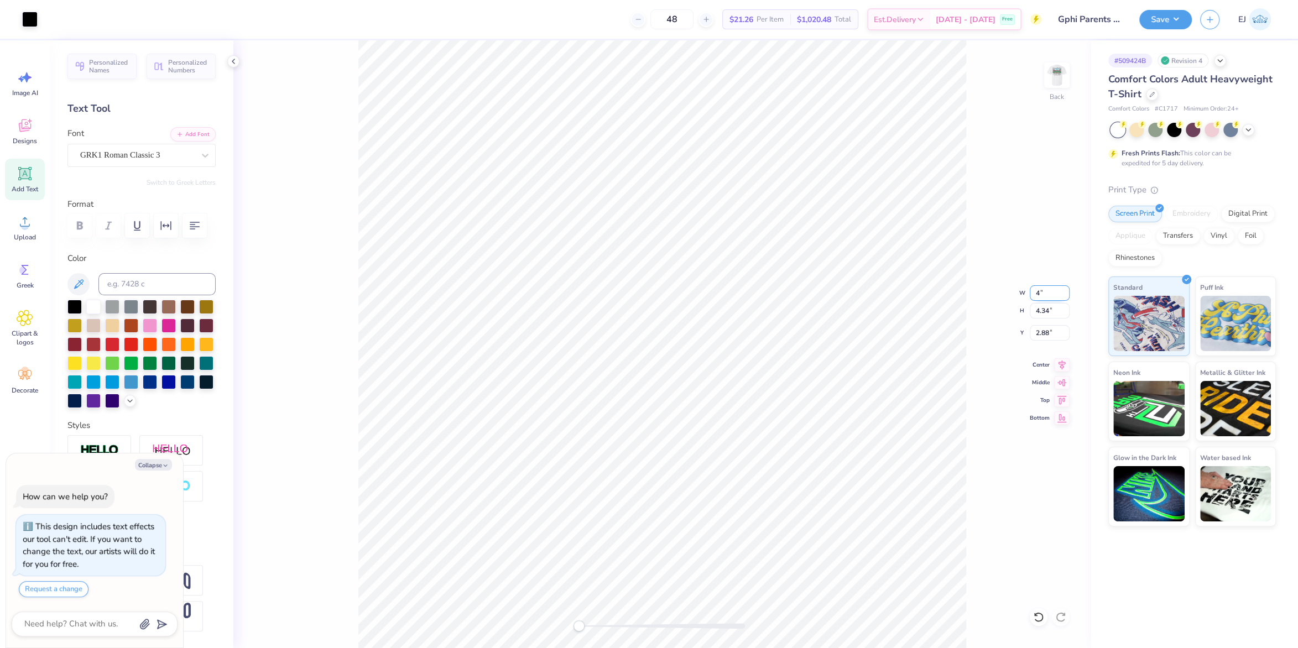
type input "3.08"
drag, startPoint x: 972, startPoint y: 306, endPoint x: 968, endPoint y: 314, distance: 8.2
click at [968, 314] on div "Back W 3.82 3.82 " H 3.96 3.96 " Y 3.08 3.08 " Center Middle Top Bottom" at bounding box center [661, 344] width 857 height 608
type textarea "x"
type input "13.58"
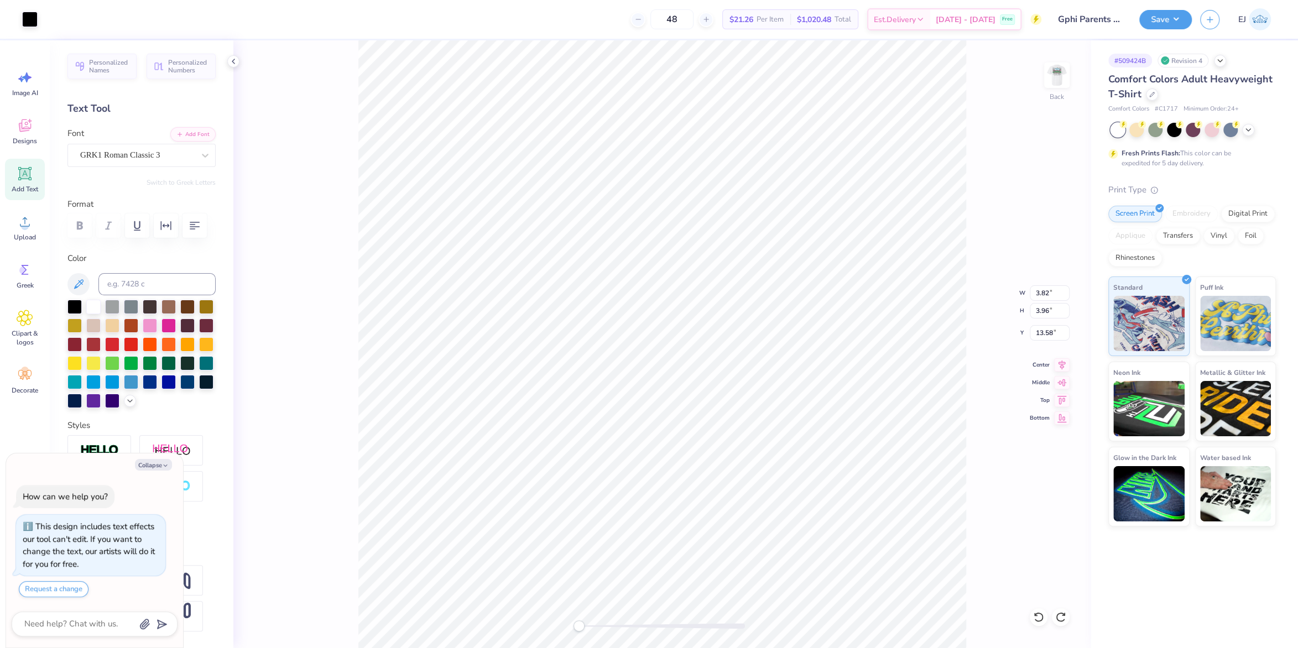
type textarea "x"
type input "4.00"
type input "4.02"
type input "3.04"
type textarea "x"
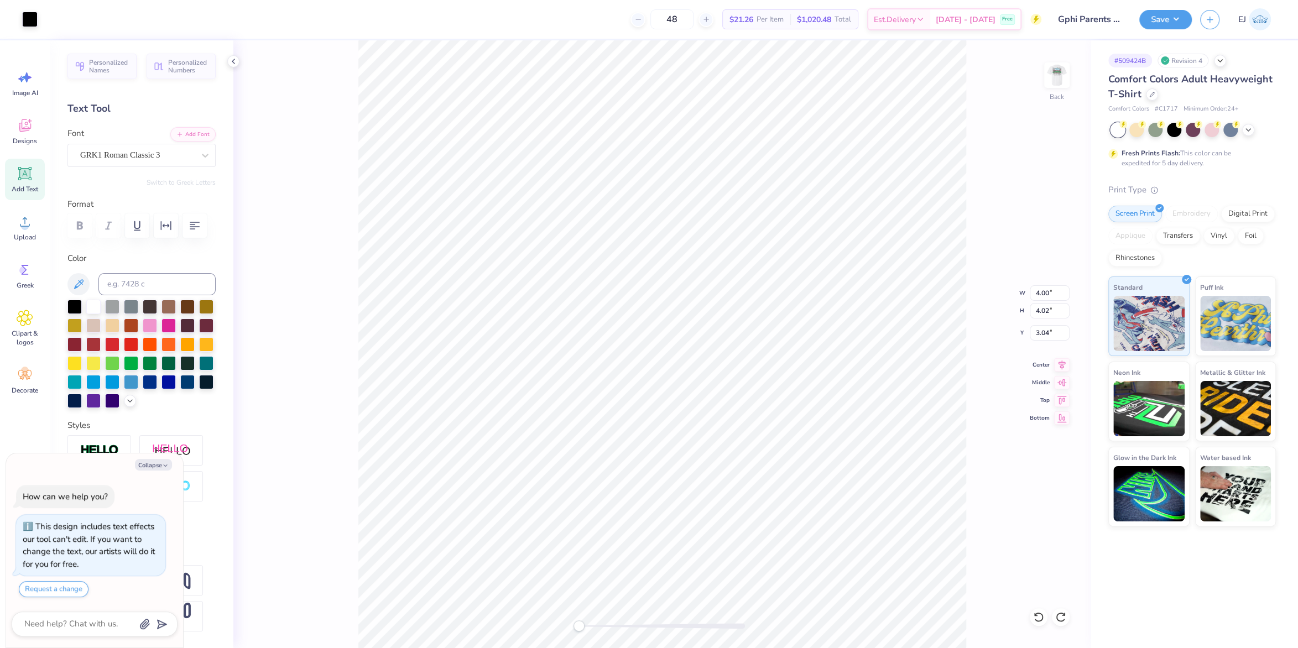
type input "3.00"
click at [625, 38] on div "Art colors 48 $21.26 Per Item $1,020.48 Total Est. Delivery [DATE] - [DATE] Fre…" at bounding box center [649, 324] width 1298 height 648
drag, startPoint x: 1187, startPoint y: 14, endPoint x: 1180, endPoint y: 4, distance: 12.0
click at [1187, 13] on button "Save" at bounding box center [1165, 17] width 53 height 19
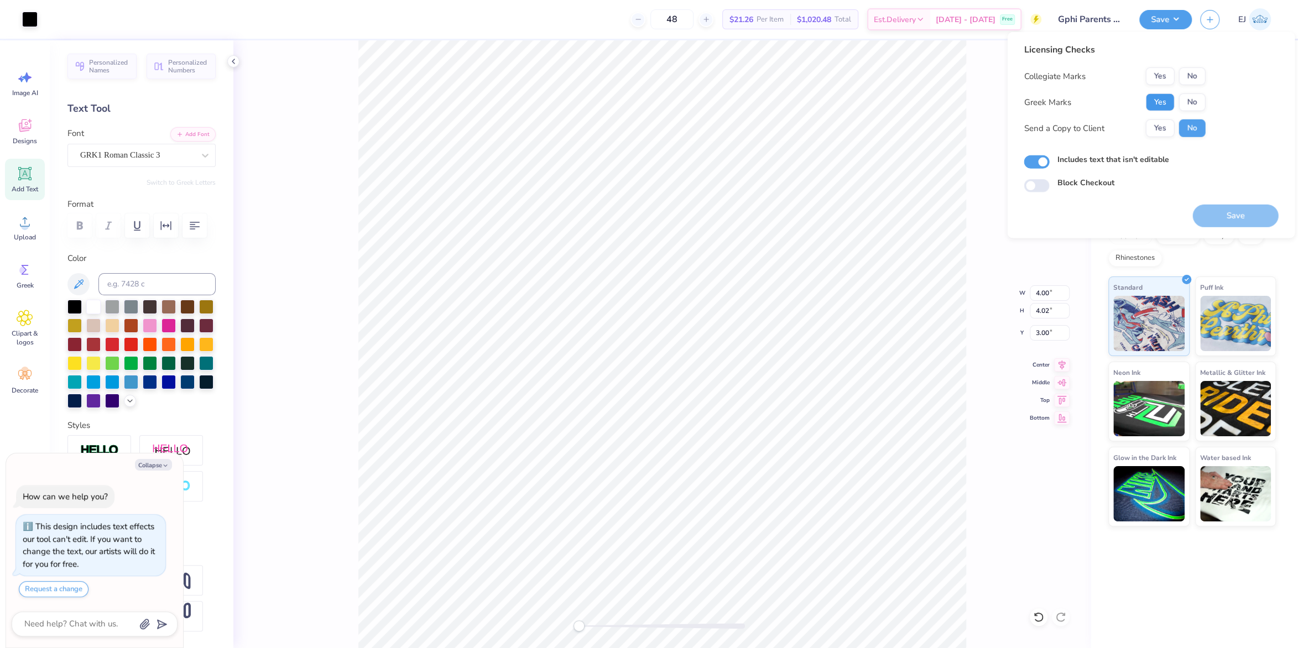
click at [1164, 103] on button "Yes" at bounding box center [1159, 102] width 29 height 18
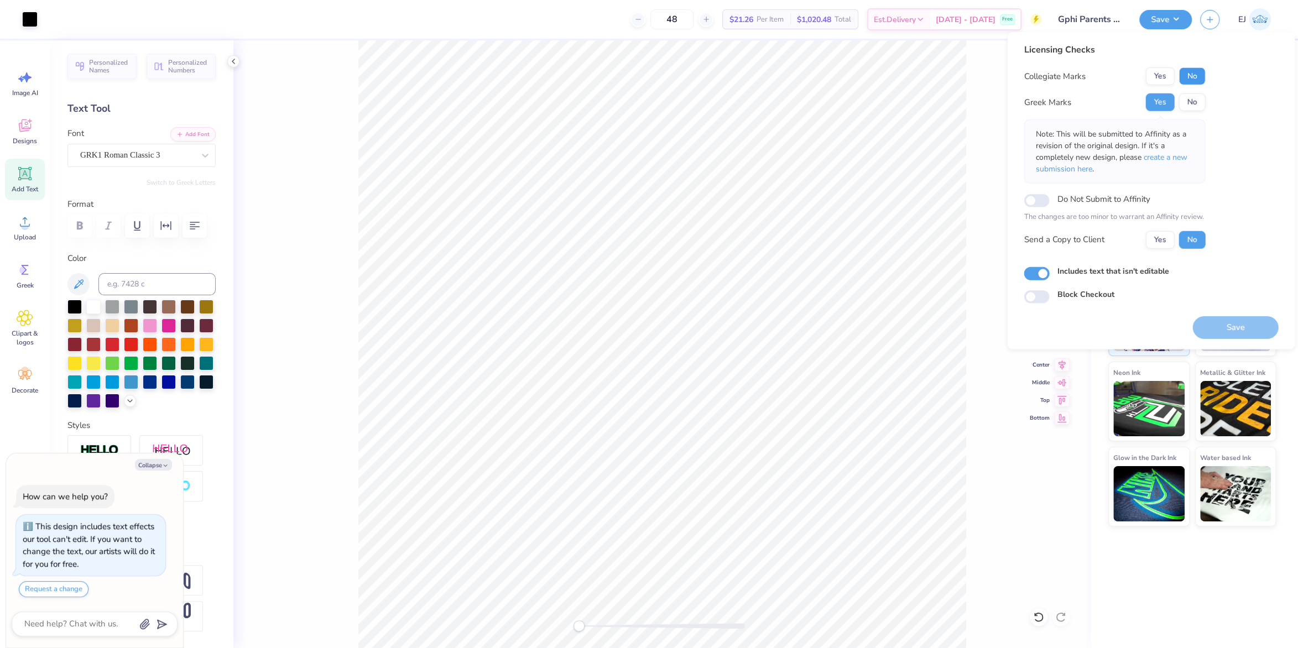
click at [1183, 80] on button "No" at bounding box center [1191, 76] width 27 height 18
click at [1234, 327] on button "Save" at bounding box center [1235, 327] width 86 height 23
type textarea "x"
